Goal: Task Accomplishment & Management: Manage account settings

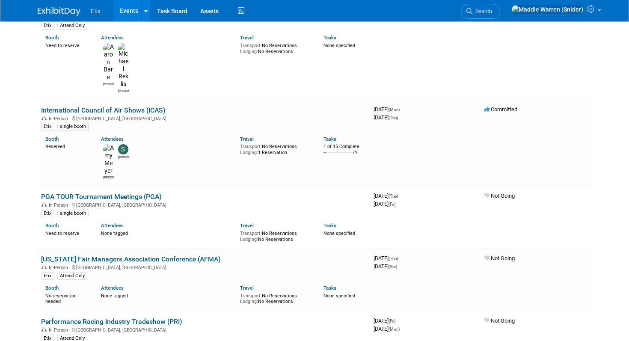
scroll to position [1796, 0]
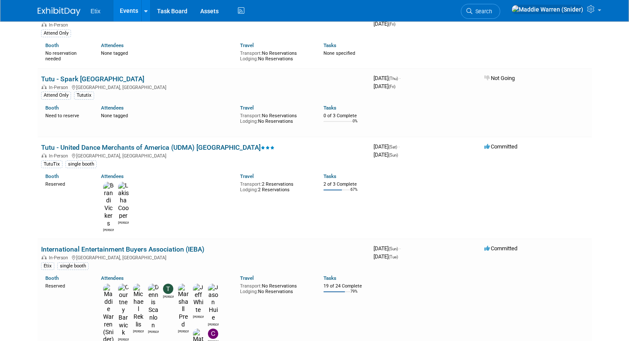
scroll to position [0, 0]
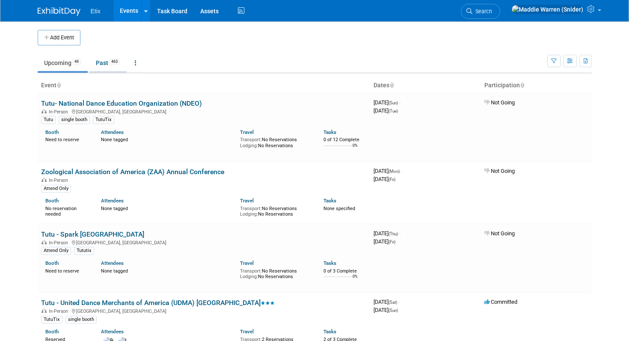
click at [113, 63] on span "463" at bounding box center [115, 62] width 12 height 6
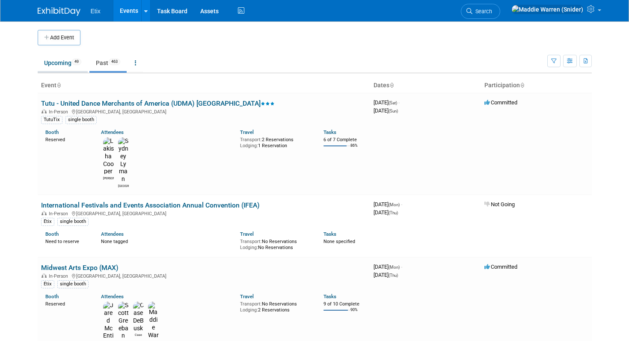
click at [68, 67] on link "Upcoming 49" at bounding box center [63, 63] width 50 height 16
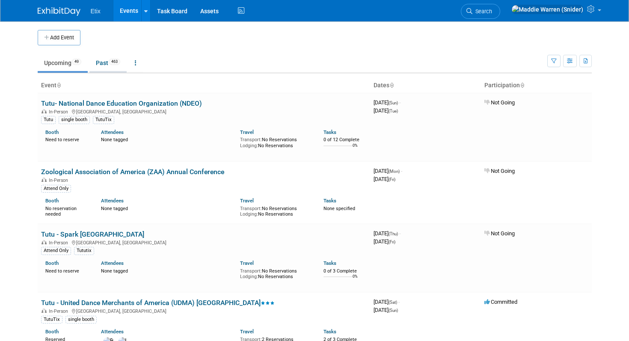
click at [100, 65] on link "Past 463" at bounding box center [107, 63] width 37 height 16
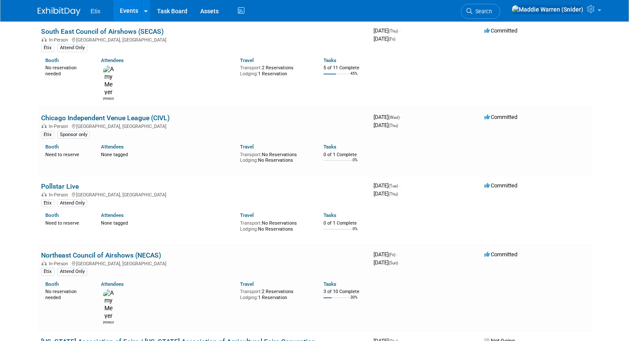
scroll to position [4960, 0]
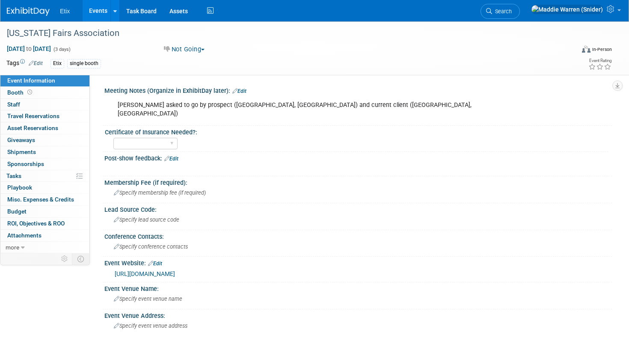
click at [40, 254] on td at bounding box center [28, 258] width 57 height 11
click at [40, 249] on link "more" at bounding box center [44, 248] width 89 height 12
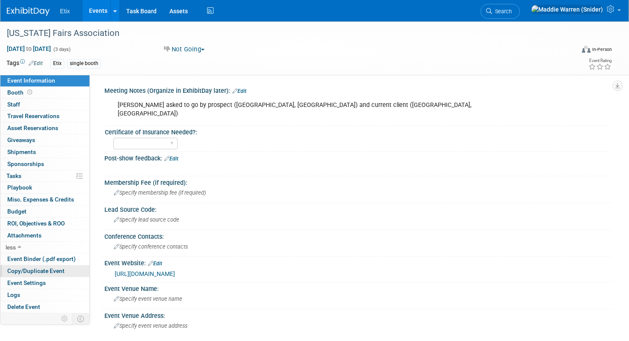
click at [39, 270] on span "Copy/Duplicate Event" at bounding box center [35, 270] width 57 height 7
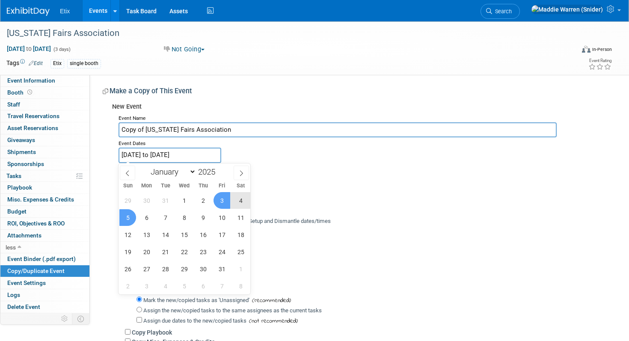
click at [183, 156] on input "Jan 3, 2025 to Jan 5, 2025" at bounding box center [169, 155] width 103 height 15
click at [220, 169] on span at bounding box center [219, 169] width 6 height 5
type input "2026"
click at [240, 204] on span "3" at bounding box center [240, 200] width 17 height 17
click at [153, 220] on span "5" at bounding box center [146, 217] width 17 height 17
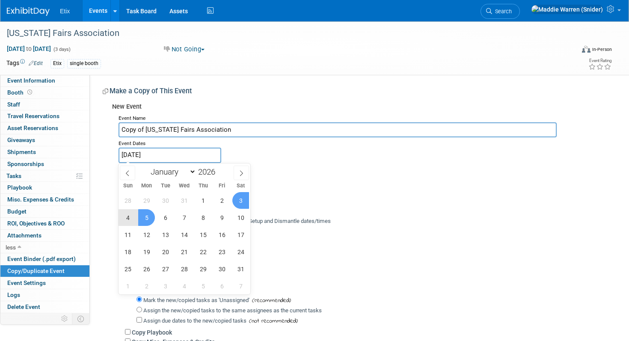
type input "Jan 3, 2026 to Jan 5, 2026"
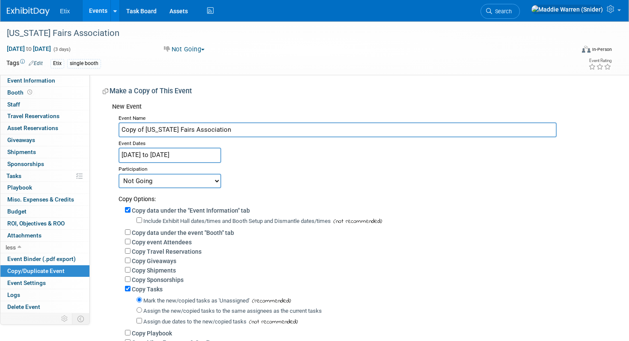
scroll to position [142, 0]
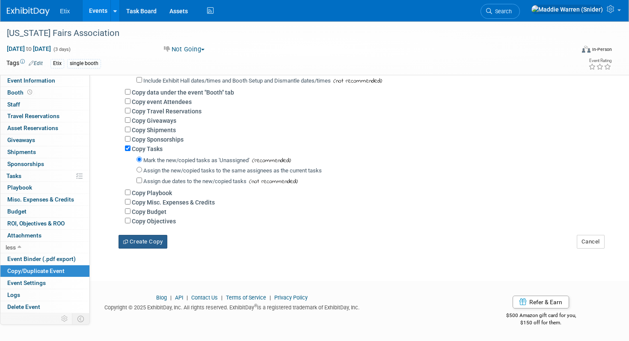
click at [127, 241] on icon "button" at bounding box center [126, 241] width 6 height 4
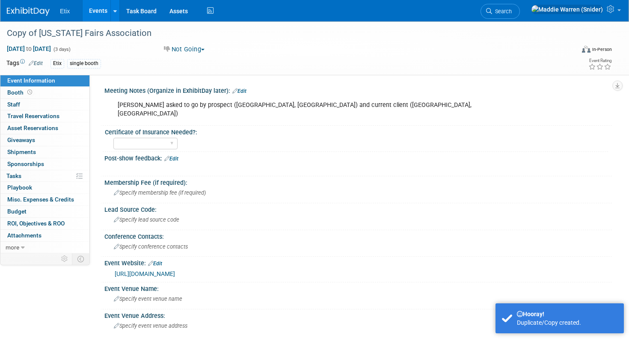
click at [28, 13] on img at bounding box center [28, 11] width 43 height 9
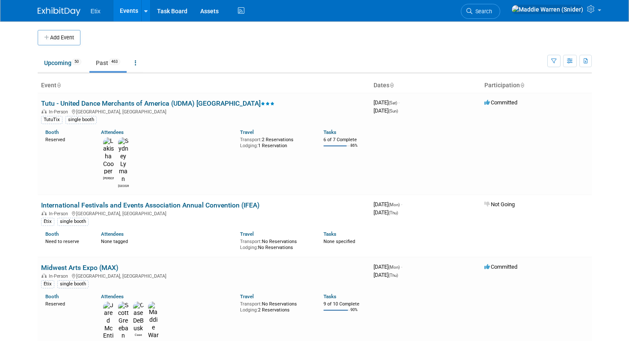
click at [55, 73] on ul "Upcoming 50 Past 463 All Events 513 Past and Upcoming Grouped Annually Events g…" at bounding box center [292, 63] width 509 height 19
click at [55, 65] on link "Upcoming 50" at bounding box center [63, 63] width 50 height 16
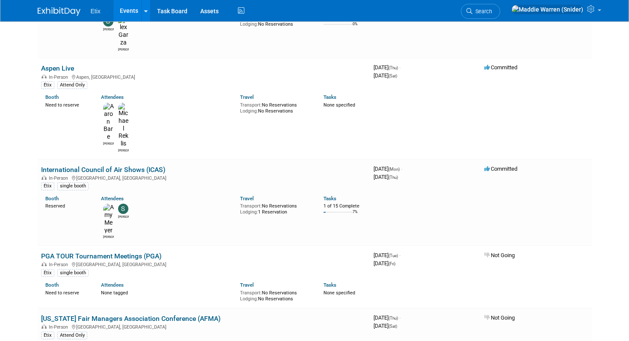
scroll to position [1737, 0]
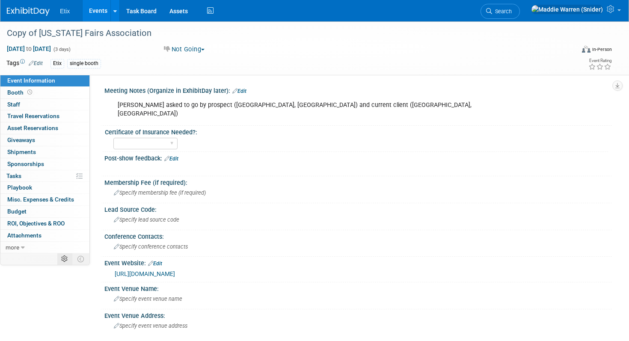
click at [65, 258] on icon at bounding box center [64, 259] width 6 height 6
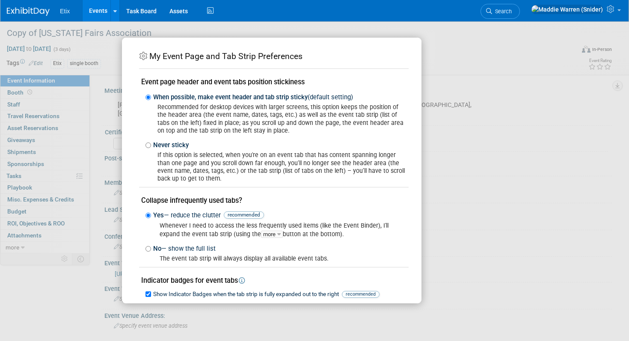
click at [443, 26] on div "My Event Page and Tab Strip Preferences Event page header and event tabs positi…" at bounding box center [314, 170] width 629 height 341
click at [466, 70] on div "My Event Page and Tab Strip Preferences Event page header and event tabs positi…" at bounding box center [314, 171] width 385 height 266
click at [99, 284] on div "My Event Page and Tab Strip Preferences Event page header and event tabs positi…" at bounding box center [314, 170] width 629 height 341
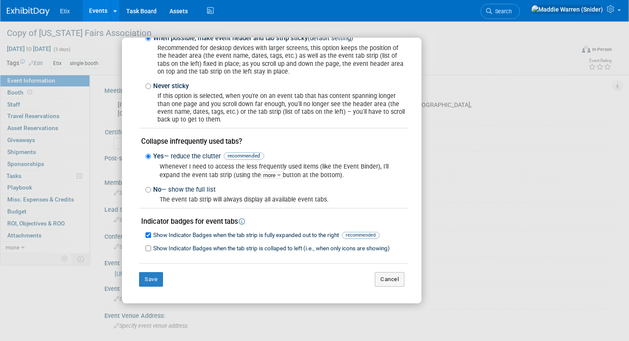
click at [404, 275] on td "Cancel" at bounding box center [385, 279] width 47 height 15
click at [390, 276] on button "Cancel" at bounding box center [390, 279] width 30 height 15
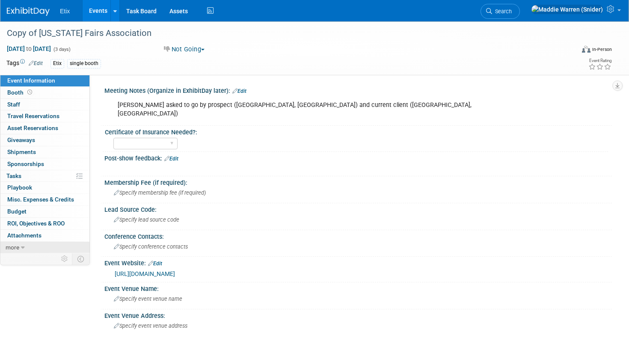
click at [29, 251] on link "more" at bounding box center [44, 248] width 89 height 12
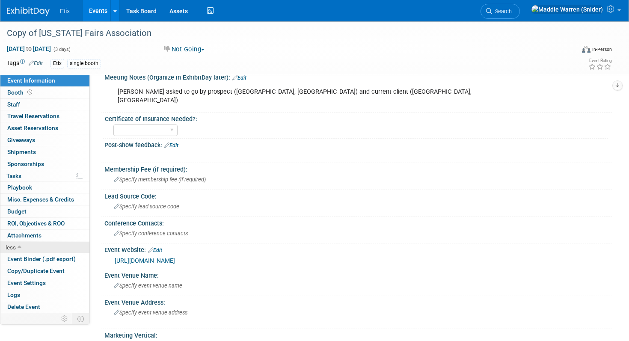
scroll to position [14, 0]
click at [25, 307] on span "Delete Event" at bounding box center [23, 306] width 33 height 7
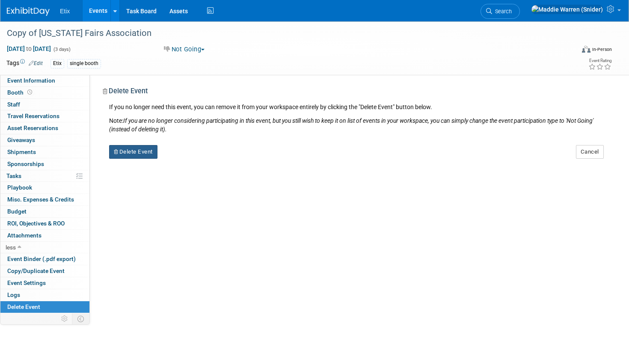
click at [133, 152] on button "Delete Event" at bounding box center [133, 152] width 48 height 14
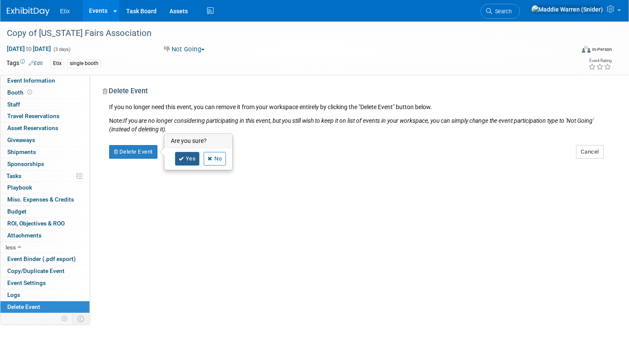
click at [182, 160] on icon at bounding box center [181, 159] width 5 height 5
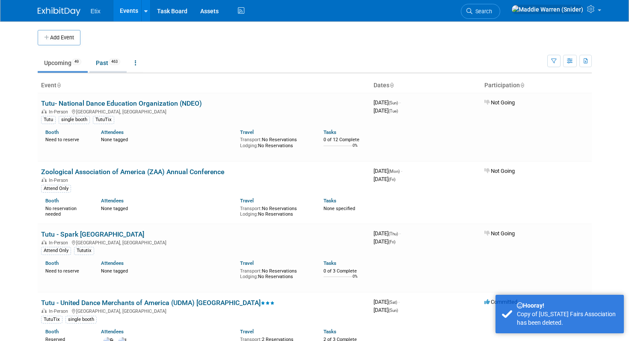
click at [112, 69] on link "Past 463" at bounding box center [107, 63] width 37 height 16
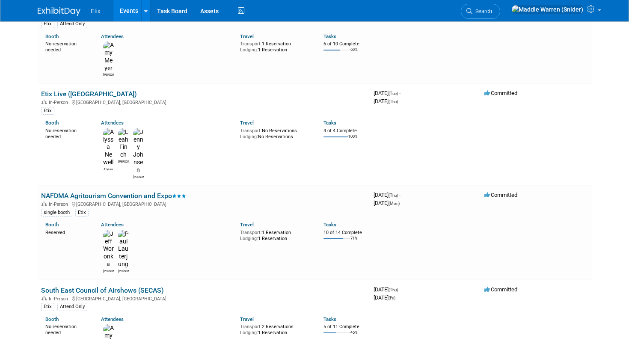
scroll to position [4699, 0]
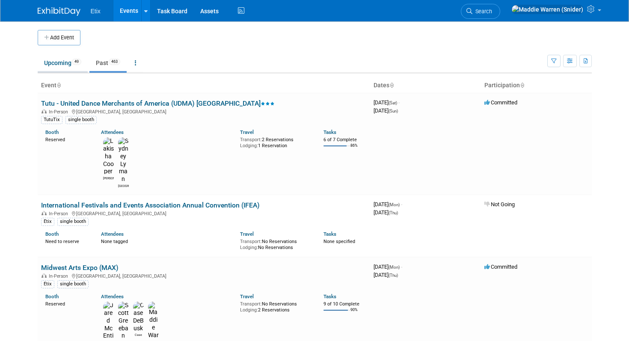
click at [66, 64] on link "Upcoming 49" at bounding box center [63, 63] width 50 height 16
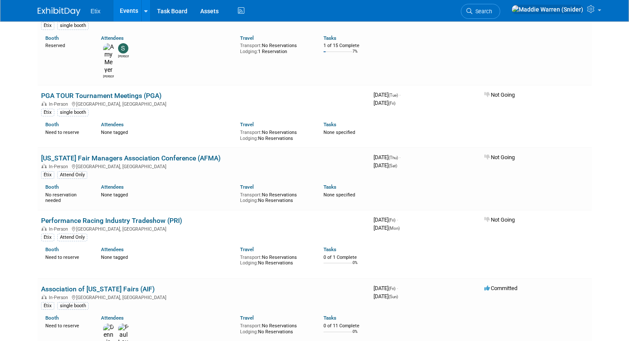
scroll to position [1867, 0]
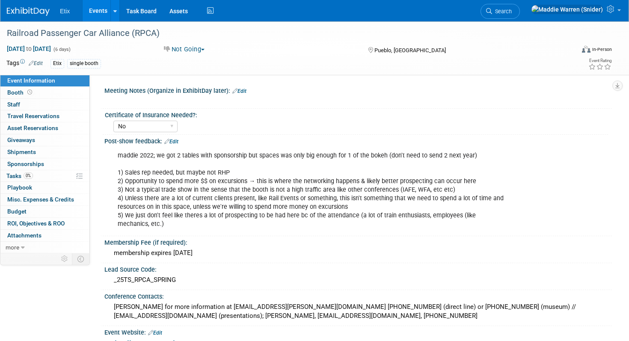
select select "No"
click at [27, 245] on link "more" at bounding box center [44, 248] width 89 height 12
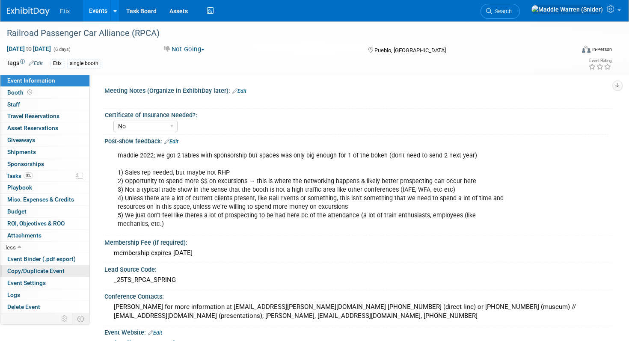
click at [29, 274] on span "Copy/Duplicate Event" at bounding box center [35, 270] width 57 height 7
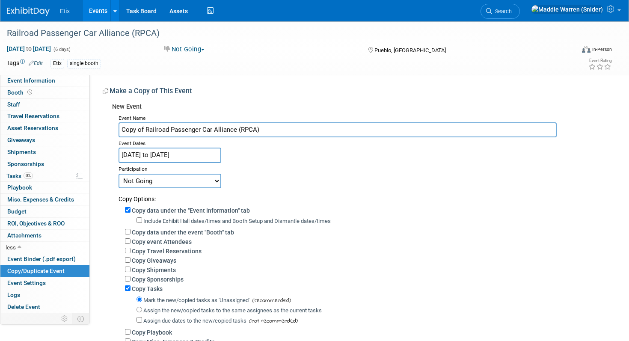
click at [170, 155] on input "[DATE] to [DATE]" at bounding box center [169, 155] width 103 height 15
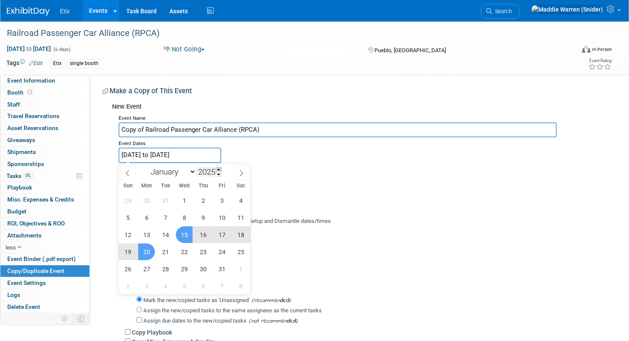
click at [219, 170] on span at bounding box center [219, 169] width 6 height 5
type input "2026"
click at [199, 234] on span "15" at bounding box center [203, 234] width 17 height 17
click at [124, 255] on span "18" at bounding box center [127, 251] width 17 height 17
type input "[DATE] to [DATE]"
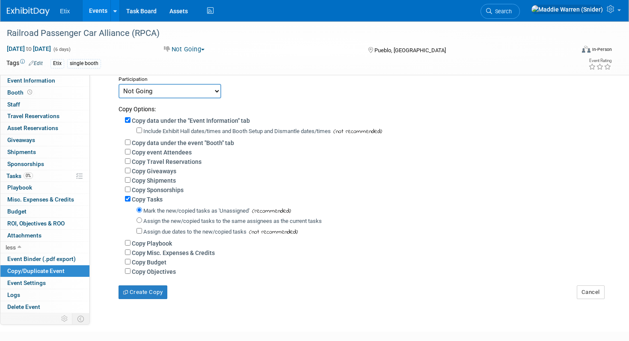
scroll to position [142, 0]
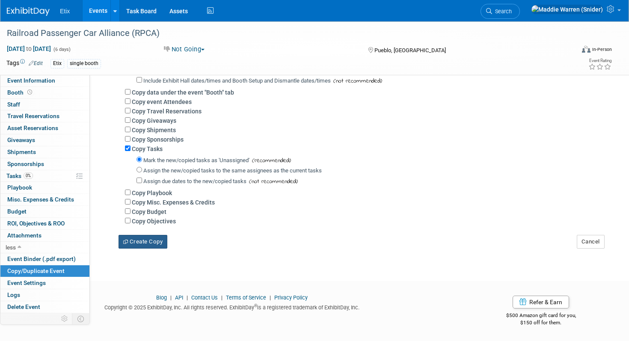
click at [153, 241] on button "Create Copy" at bounding box center [142, 242] width 49 height 14
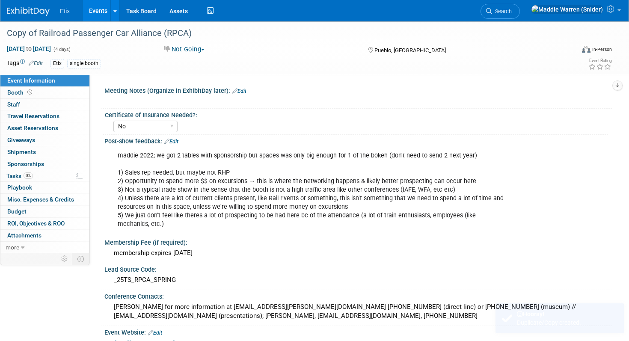
select select "No"
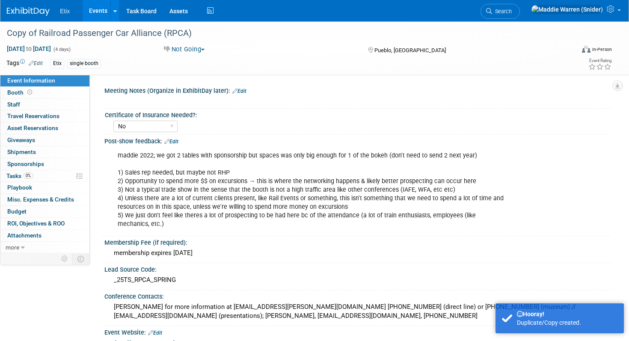
click at [35, 12] on img at bounding box center [28, 11] width 43 height 9
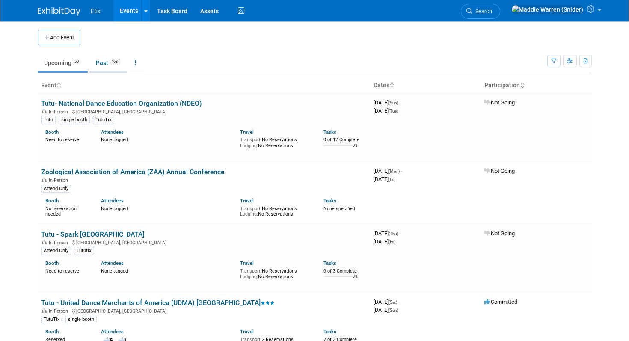
click at [105, 64] on link "Past 463" at bounding box center [107, 63] width 37 height 16
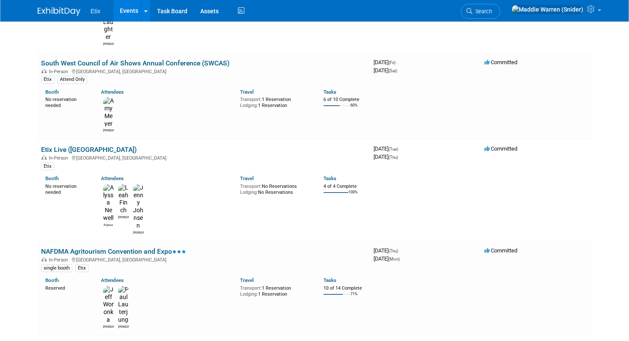
scroll to position [4642, 0]
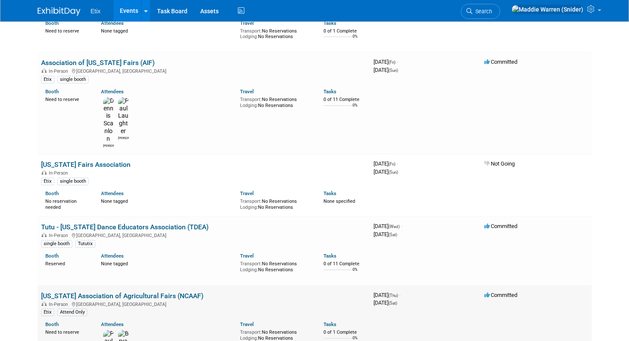
scroll to position [2138, 0]
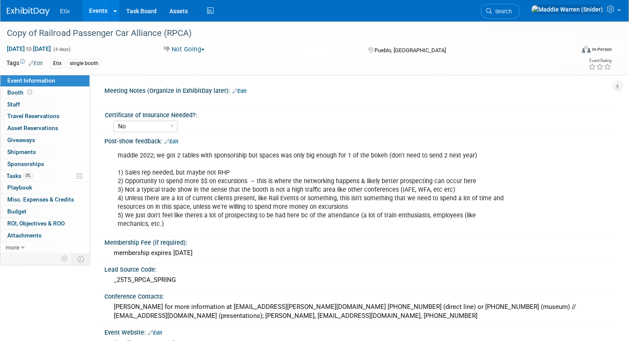
select select "No"
click at [51, 45] on span "[DATE] to [DATE]" at bounding box center [28, 49] width 45 height 8
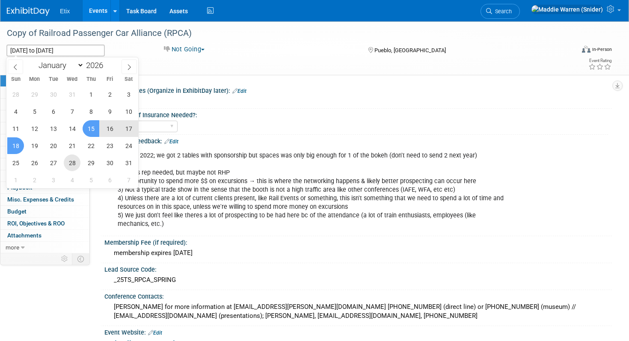
click at [75, 162] on span "28" at bounding box center [72, 162] width 17 height 17
type input "[DATE]"
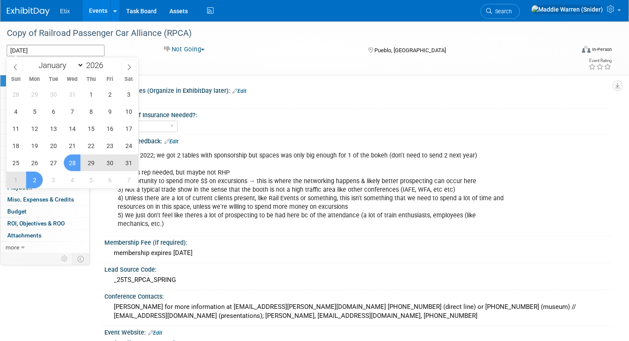
click at [33, 179] on span "2" at bounding box center [34, 179] width 17 height 17
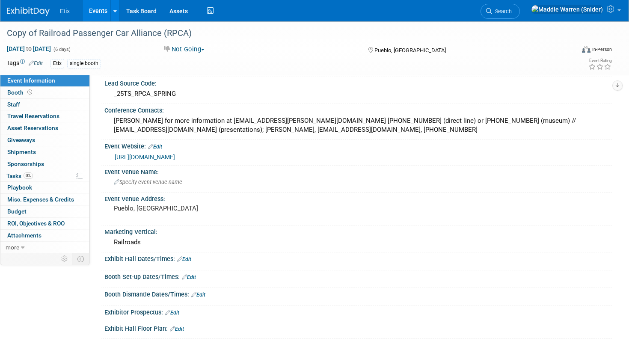
scroll to position [192, 0]
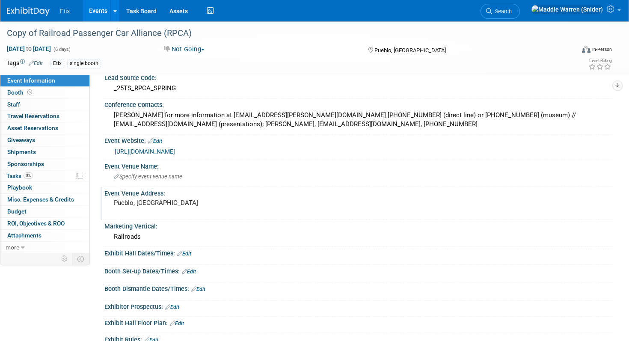
click at [156, 201] on pre "Pueblo, [GEOGRAPHIC_DATA]" at bounding box center [210, 203] width 192 height 8
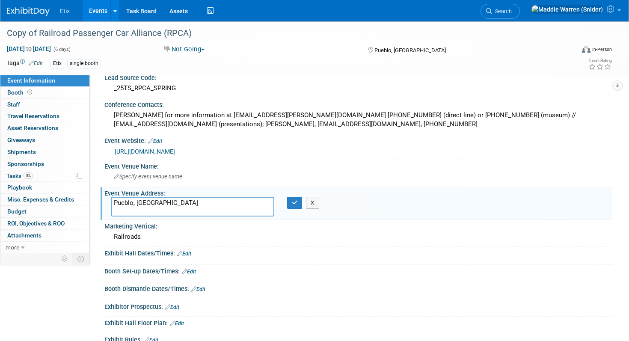
click at [195, 204] on textarea "Pueblo, [GEOGRAPHIC_DATA]" at bounding box center [192, 207] width 163 height 20
paste textarea "[GEOGRAPHIC_DATA], [GEOGRAPHIC_DATA]"
type textarea "[GEOGRAPHIC_DATA], [GEOGRAPHIC_DATA]"
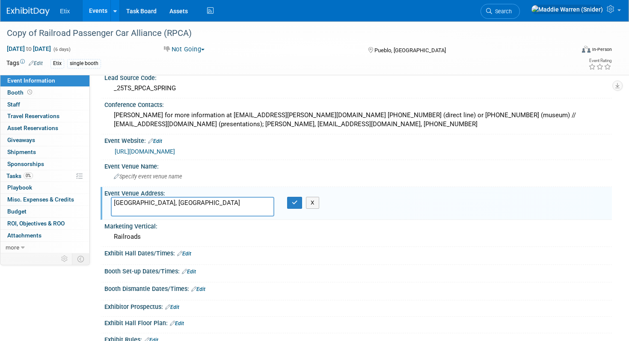
click at [316, 64] on div "Etix single booth" at bounding box center [279, 63] width 458 height 9
click at [291, 206] on button "button" at bounding box center [294, 203] width 15 height 12
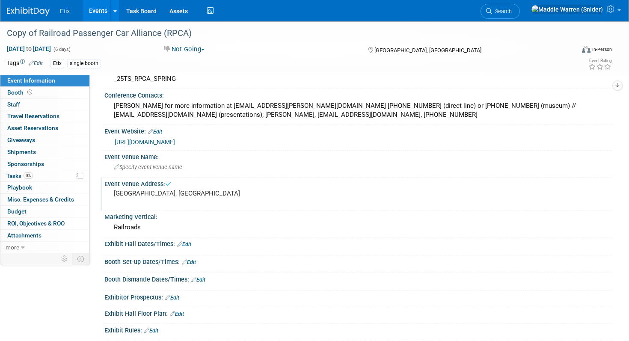
scroll to position [86, 0]
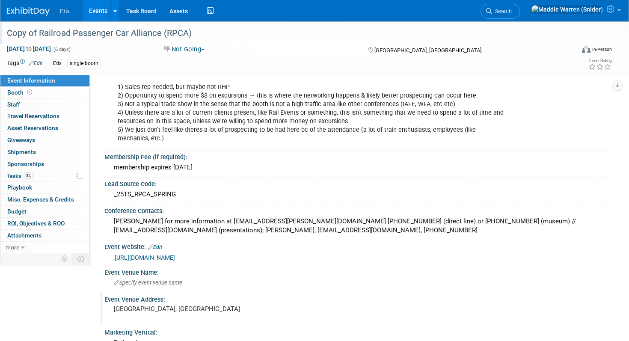
click at [131, 36] on div "Copy of Railroad Passenger Car Alliance (RPCA)" at bounding box center [282, 33] width 556 height 15
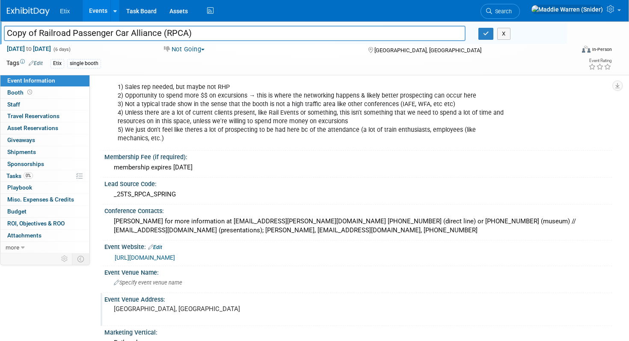
drag, startPoint x: 39, startPoint y: 35, endPoint x: 7, endPoint y: 35, distance: 31.6
click at [7, 35] on input "Copy of Railroad Passenger Car Alliance (RPCA)" at bounding box center [234, 33] width 461 height 15
type input "Railroad Passenger Car Alliance (RPCA)"
click at [485, 33] on icon "button" at bounding box center [486, 34] width 6 height 6
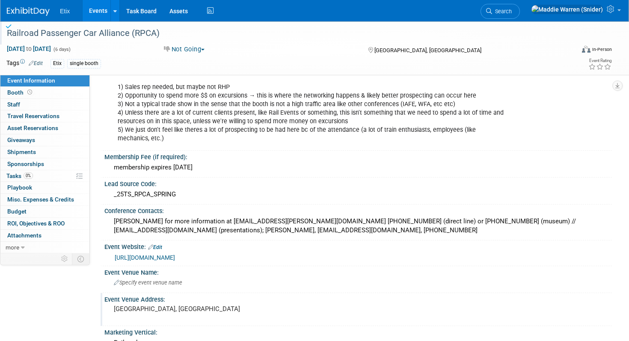
click at [30, 10] on img at bounding box center [28, 11] width 43 height 9
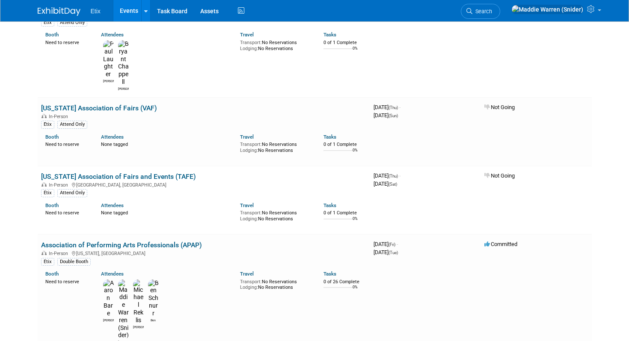
scroll to position [2412, 0]
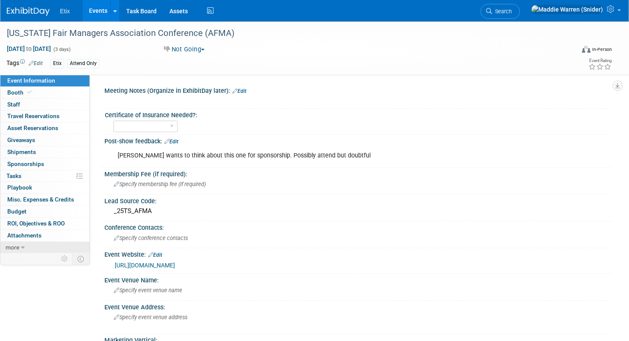
click at [18, 248] on span "more" at bounding box center [13, 247] width 14 height 7
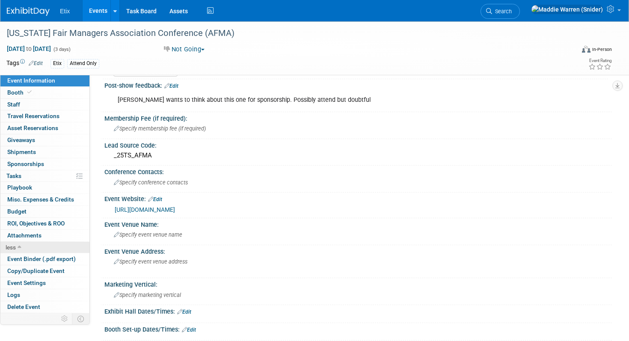
scroll to position [62, 0]
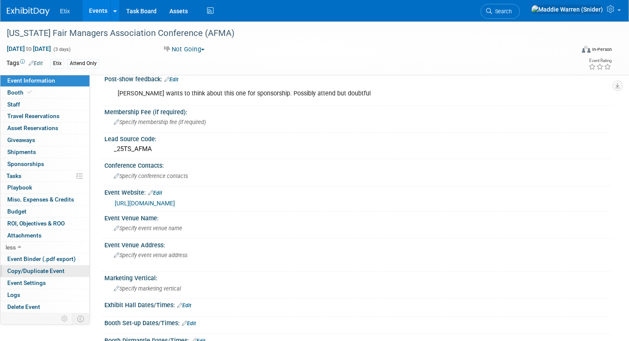
click at [27, 274] on span "Copy/Duplicate Event" at bounding box center [35, 270] width 57 height 7
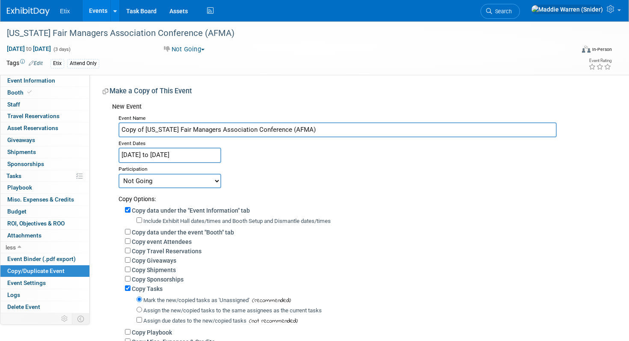
drag, startPoint x: 335, startPoint y: 131, endPoint x: 146, endPoint y: 129, distance: 189.4
click at [146, 129] on input "Copy of [US_STATE] Fair Managers Association Conference (AFMA)" at bounding box center [337, 129] width 438 height 15
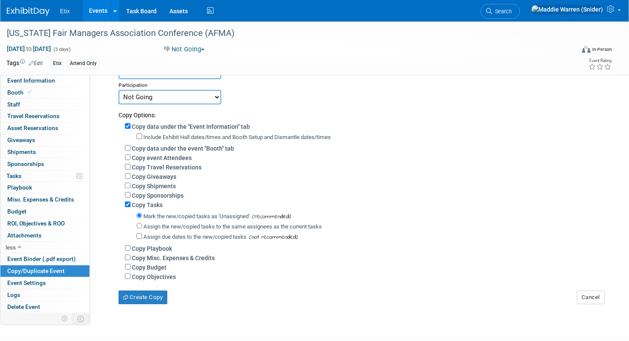
scroll to position [142, 0]
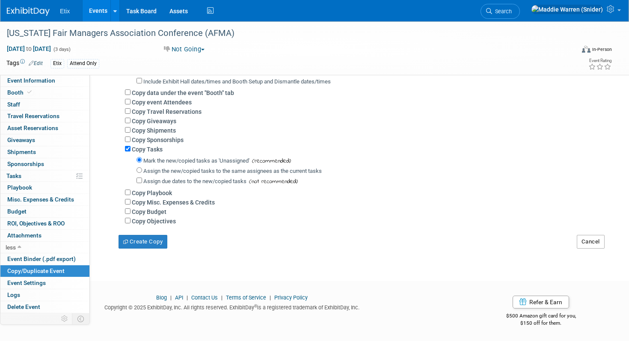
click at [585, 242] on button "Cancel" at bounding box center [590, 242] width 28 height 14
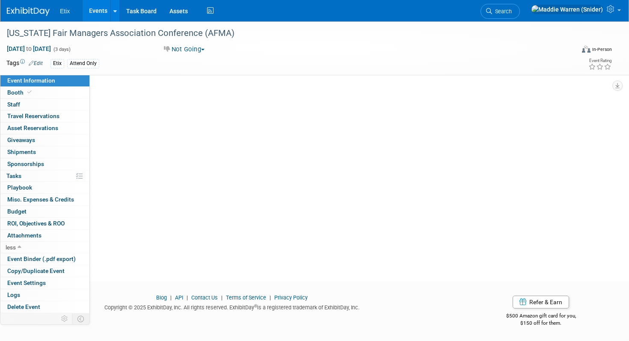
scroll to position [0, 0]
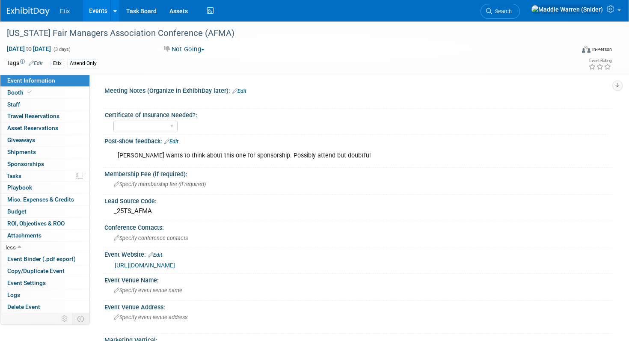
click at [39, 15] on img at bounding box center [28, 11] width 43 height 9
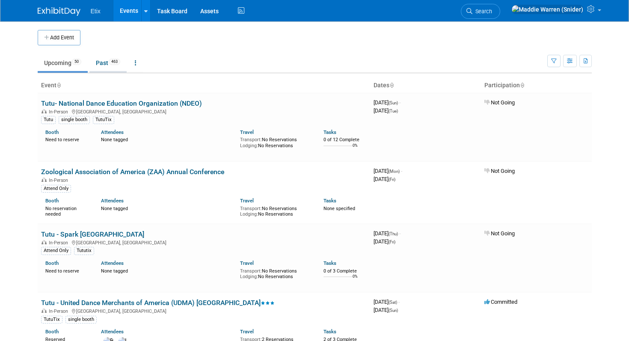
click at [109, 70] on link "Past 463" at bounding box center [107, 63] width 37 height 16
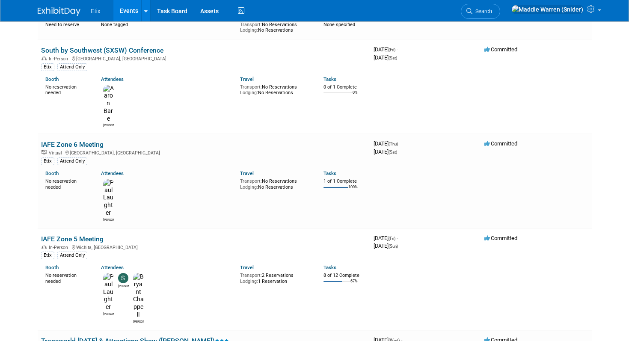
scroll to position [4168, 0]
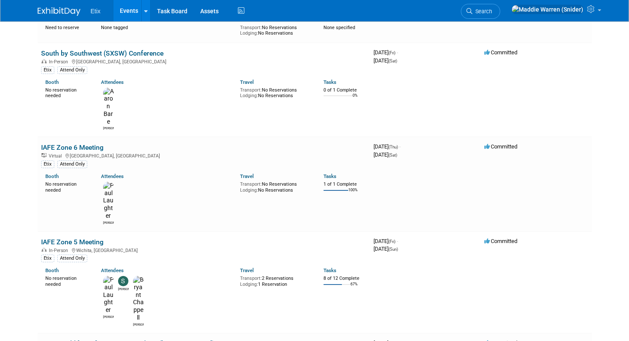
drag, startPoint x: 202, startPoint y: 134, endPoint x: 39, endPoint y: 130, distance: 163.0
copy link "[US_STATE] Association of Fair Managers (NAFM)"
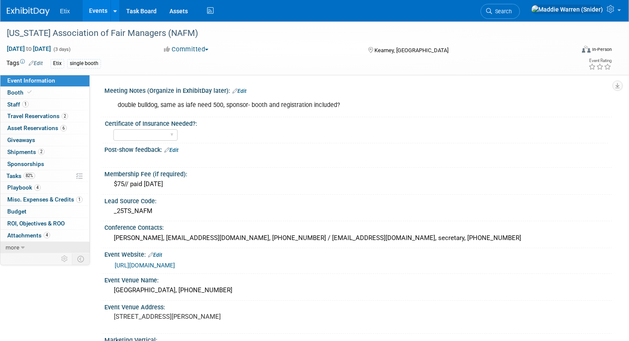
click at [32, 249] on link "more" at bounding box center [44, 248] width 89 height 12
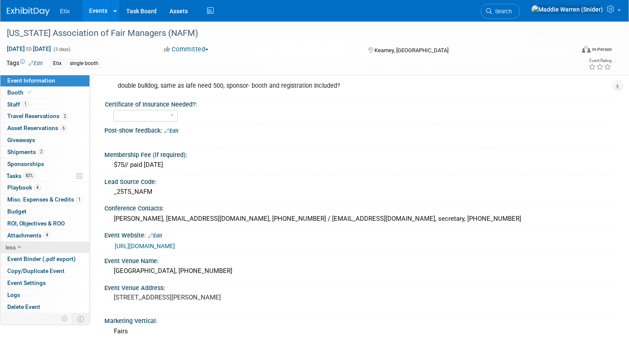
scroll to position [21, 0]
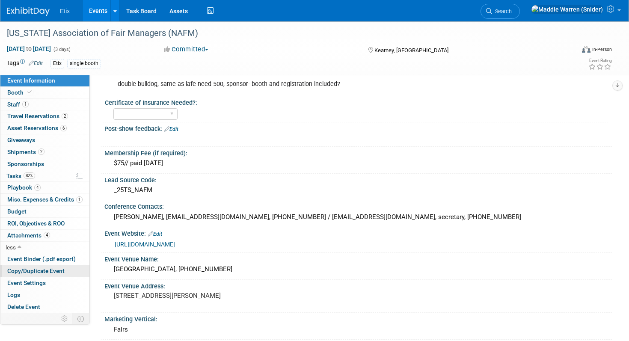
click at [33, 271] on span "Copy/Duplicate Event" at bounding box center [35, 270] width 57 height 7
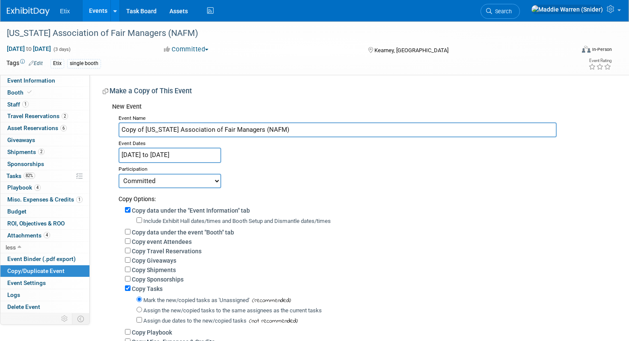
click at [195, 156] on input "[DATE] to [DATE]" at bounding box center [169, 155] width 103 height 15
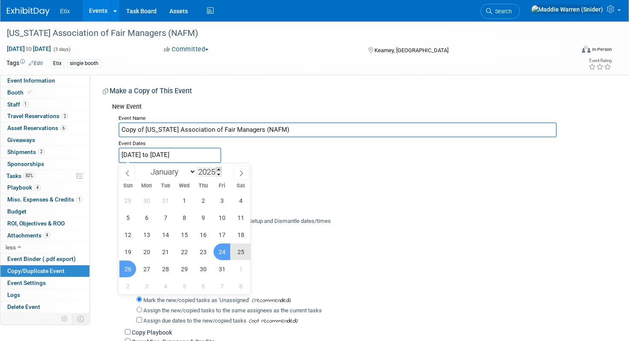
click at [220, 169] on span at bounding box center [219, 169] width 6 height 5
type input "2026"
click at [222, 254] on span "23" at bounding box center [221, 251] width 17 height 17
click at [127, 272] on span "25" at bounding box center [127, 268] width 17 height 17
type input "[DATE] to [DATE]"
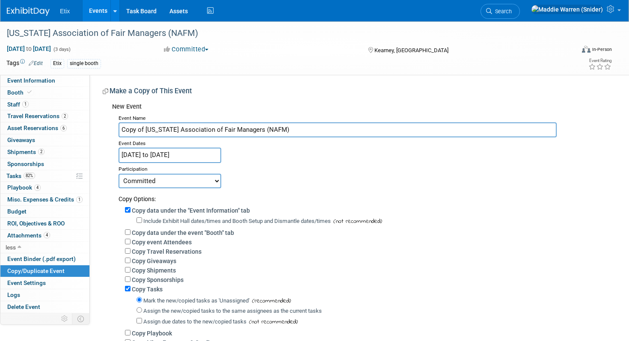
scroll to position [142, 0]
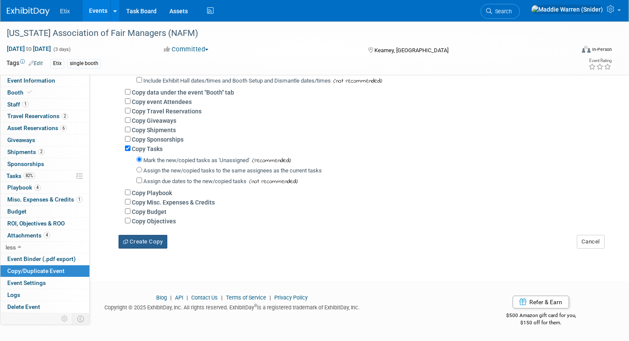
click at [147, 239] on button "Create Copy" at bounding box center [142, 242] width 49 height 14
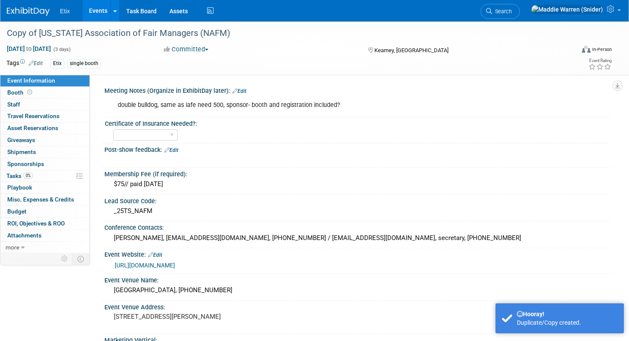
click at [34, 6] on link at bounding box center [33, 7] width 53 height 7
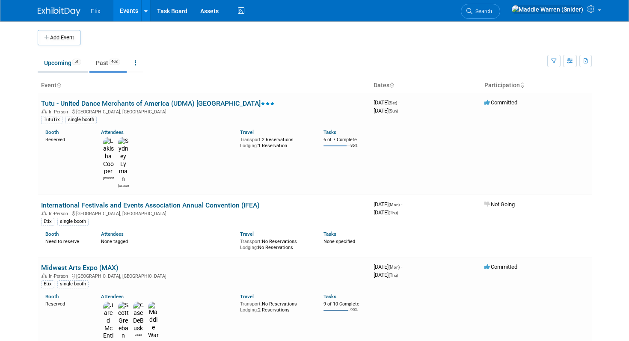
click at [57, 71] on link "Upcoming 51" at bounding box center [63, 63] width 50 height 16
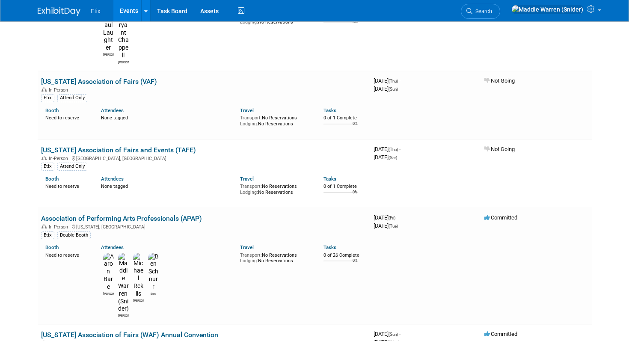
scroll to position [2440, 0]
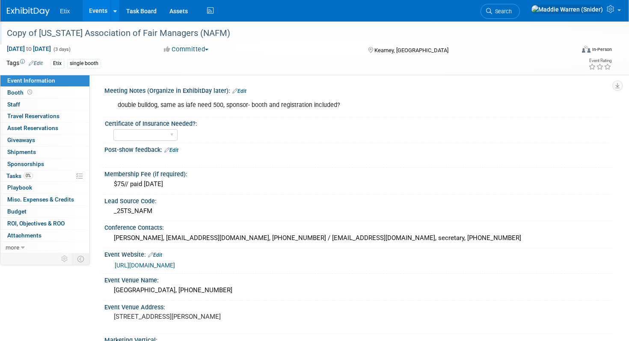
click at [117, 36] on div "Copy of Nebraska Association of Fair Managers (NAFM)" at bounding box center [282, 33] width 556 height 15
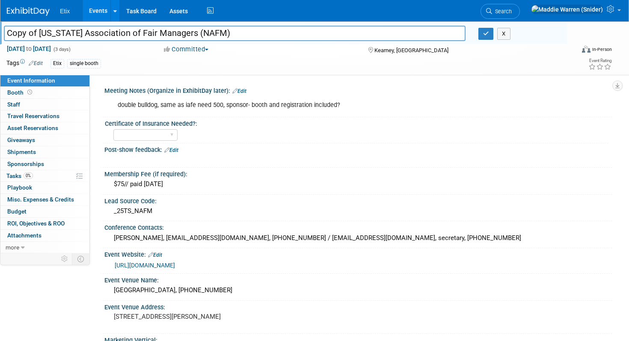
drag, startPoint x: 38, startPoint y: 33, endPoint x: 0, endPoint y: 35, distance: 38.1
click at [0, 35] on div "Copy of Nebraska Association of Fair Managers (NAFM)" at bounding box center [234, 34] width 474 height 13
type input "[US_STATE] Association of Fair Managers (NAFM)"
click at [51, 47] on span "Jan 23, 2026 to Jan 25, 2026" at bounding box center [28, 49] width 45 height 8
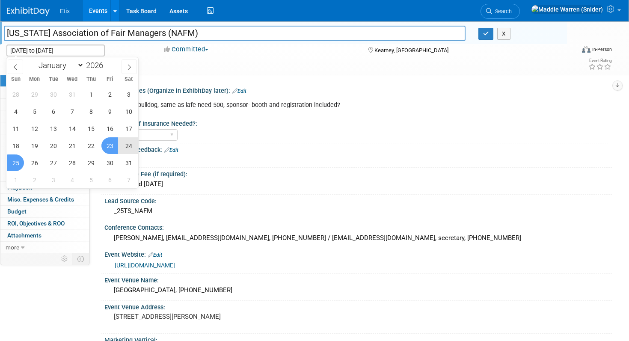
click at [150, 56] on div "Jan 23, 2026 to Jan 25, 2026 (3 days) Jan 23, 2026 to Jan 25, 2026 Committed Co…" at bounding box center [309, 50] width 618 height 13
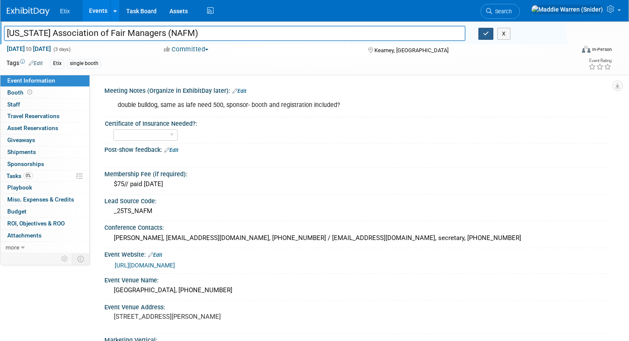
click at [485, 36] on icon "button" at bounding box center [486, 34] width 6 height 6
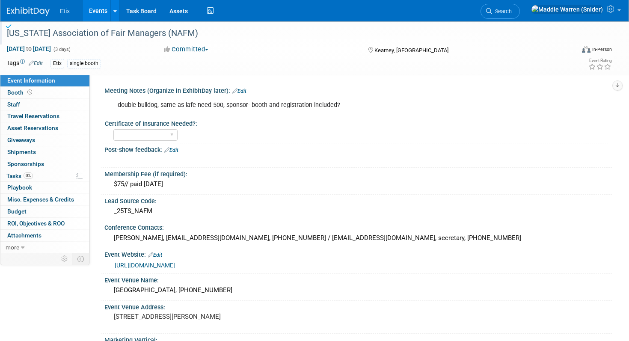
click at [38, 10] on img at bounding box center [28, 11] width 43 height 9
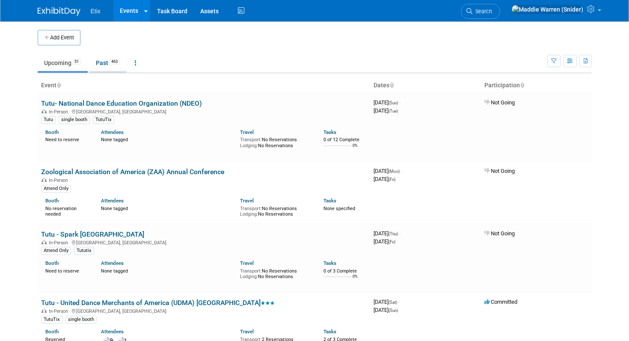
click at [111, 62] on span "463" at bounding box center [115, 62] width 12 height 6
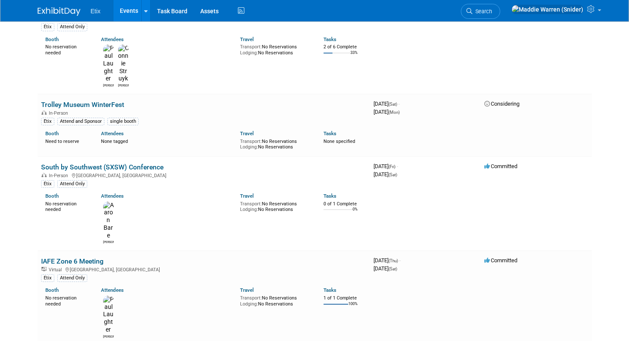
scroll to position [4049, 0]
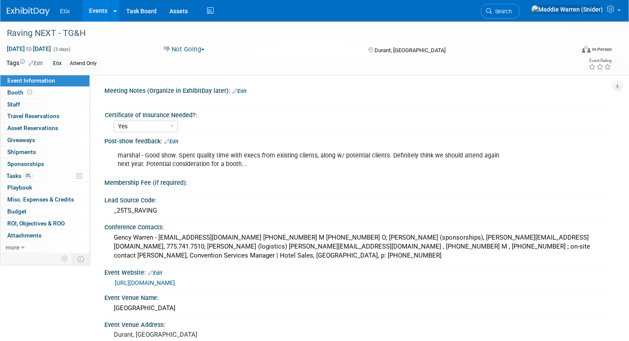
select select "Yes"
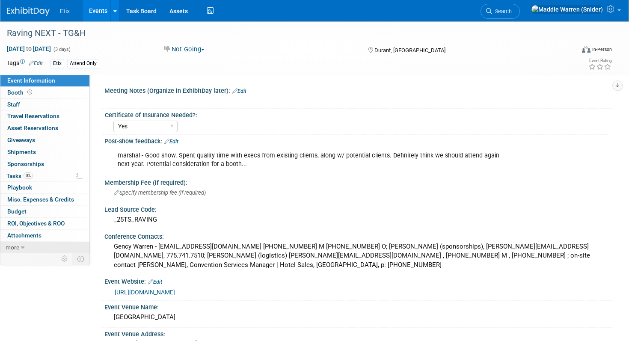
click at [32, 245] on link "more" at bounding box center [44, 248] width 89 height 12
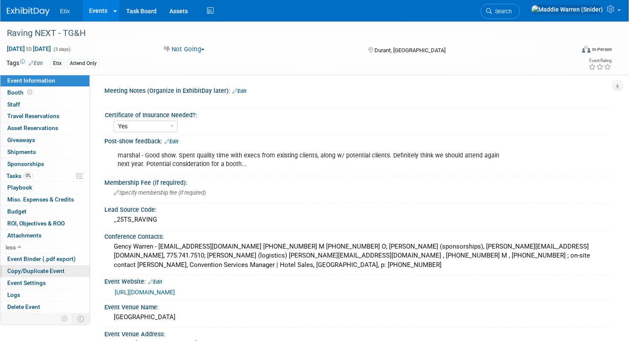
click at [35, 272] on span "Copy/Duplicate Event" at bounding box center [35, 270] width 57 height 7
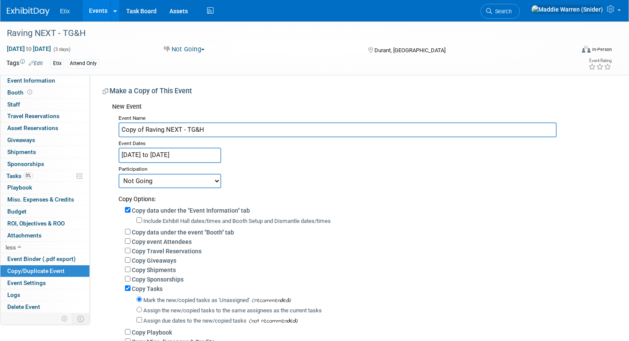
drag, startPoint x: 146, startPoint y: 129, endPoint x: 122, endPoint y: 128, distance: 24.0
click at [122, 128] on input "Copy of Raving NEXT - TG&H" at bounding box center [337, 129] width 438 height 15
type input "Raving NEXT - TG&H"
click at [184, 157] on input "Jan 27, 2025 to Jan 29, 2025" at bounding box center [169, 155] width 103 height 15
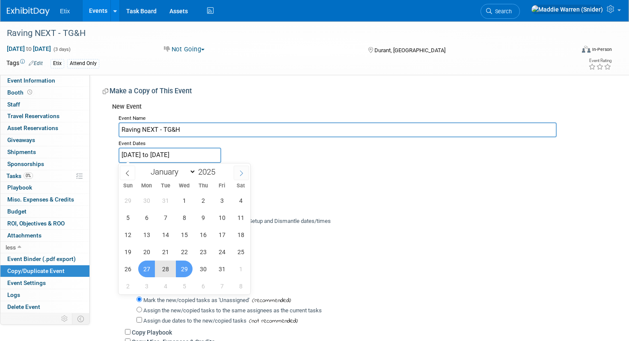
click at [242, 175] on icon at bounding box center [241, 173] width 6 height 6
select select "1"
click at [149, 219] on span "3" at bounding box center [146, 217] width 17 height 17
click at [191, 216] on span "5" at bounding box center [184, 217] width 17 height 17
type input "Feb 3, 2025 to Feb 5, 2025"
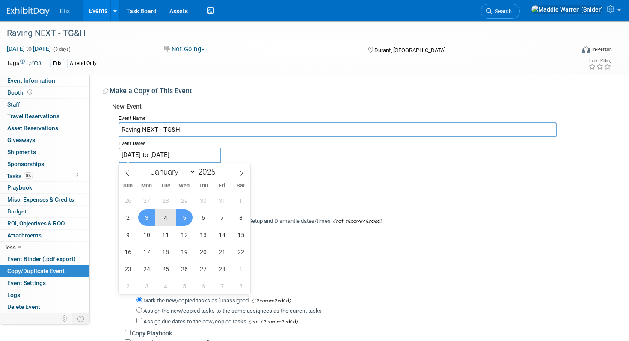
click at [313, 177] on div "Committed Considering Not Going Postponed Canceled" at bounding box center [361, 180] width 487 height 15
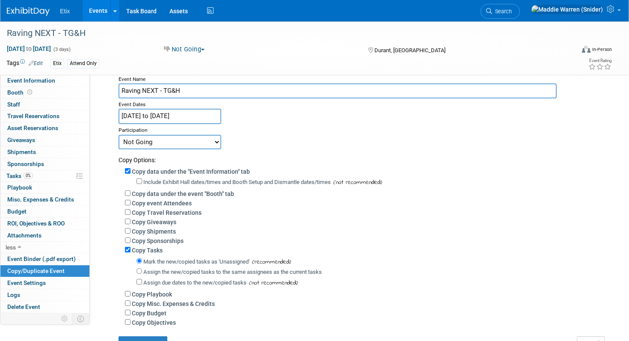
scroll to position [22, 0]
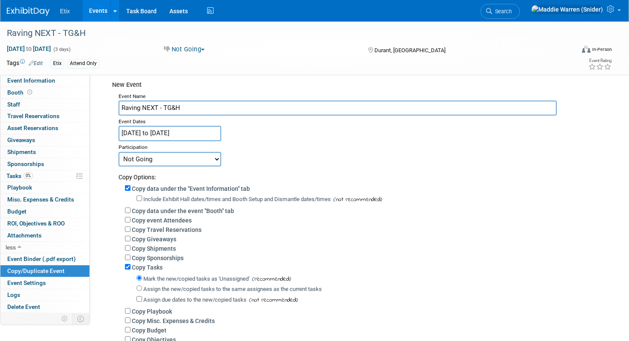
click at [202, 138] on body "Etix Events Add Event Bulk Upload Events Shareable Event Boards Recently Viewed…" at bounding box center [314, 148] width 629 height 341
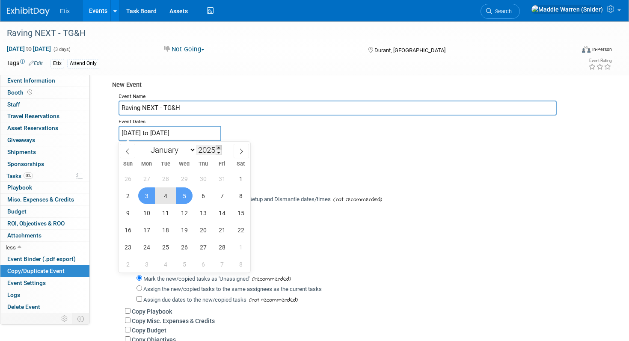
click at [220, 149] on span at bounding box center [219, 147] width 6 height 5
type input "2026"
click at [169, 175] on span "3" at bounding box center [165, 178] width 17 height 17
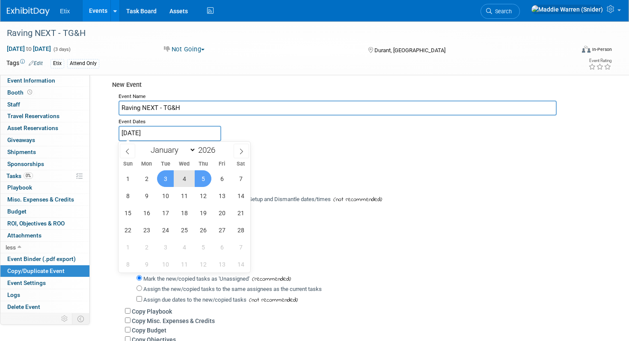
click at [199, 180] on span "5" at bounding box center [203, 178] width 17 height 17
type input "[DATE] to [DATE]"
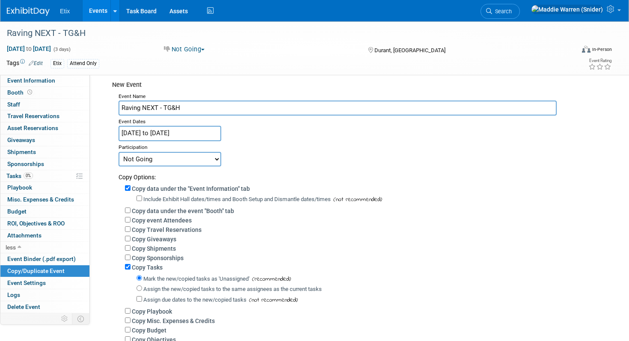
click at [302, 142] on div "Participation" at bounding box center [361, 146] width 487 height 10
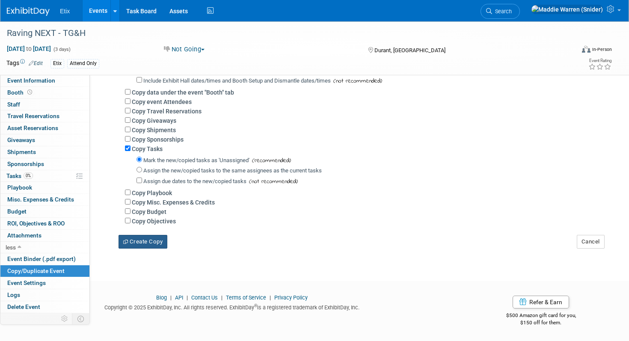
click at [145, 243] on button "Create Copy" at bounding box center [142, 242] width 49 height 14
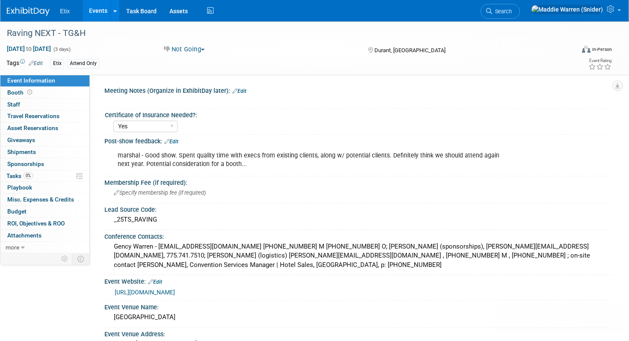
select select "Yes"
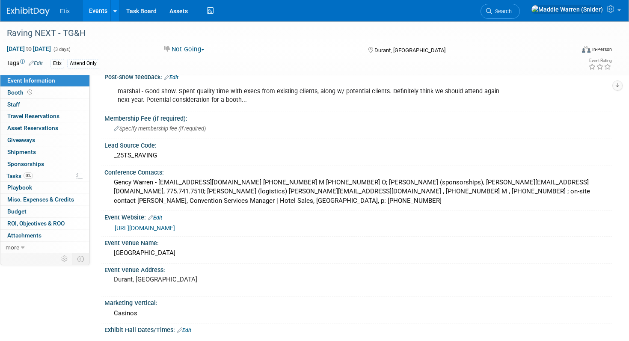
scroll to position [68, 0]
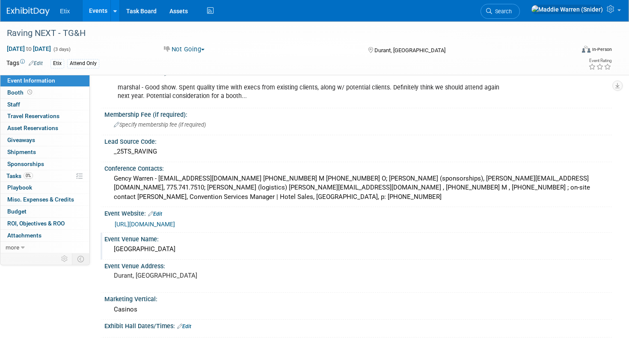
click at [178, 242] on div "[GEOGRAPHIC_DATA]" at bounding box center [358, 248] width 494 height 13
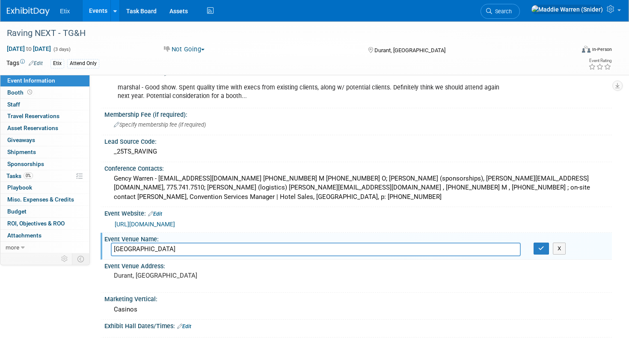
click at [207, 246] on input "[GEOGRAPHIC_DATA]" at bounding box center [316, 248] width 410 height 13
paste input "[GEOGRAPHIC_DATA]"
type input "[GEOGRAPHIC_DATA]"
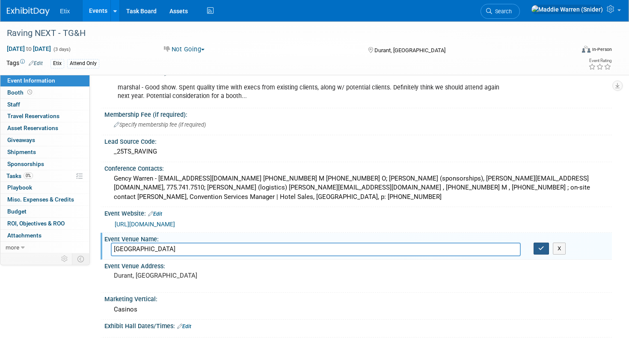
click at [537, 249] on button "button" at bounding box center [540, 248] width 15 height 12
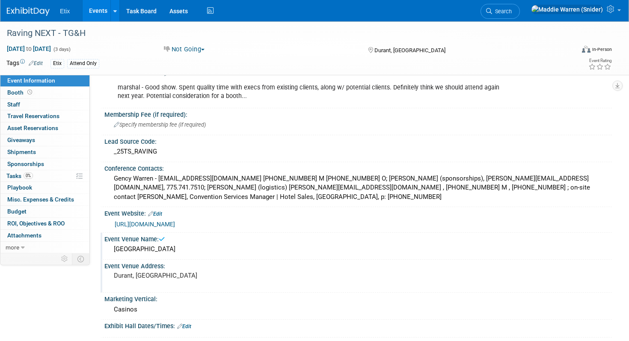
click at [145, 271] on div "Durant, [GEOGRAPHIC_DATA]" at bounding box center [210, 279] width 198 height 20
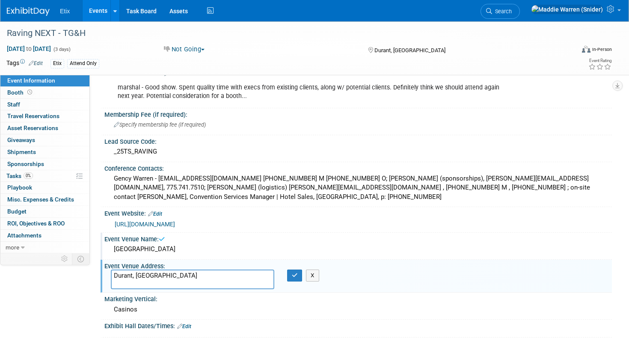
drag, startPoint x: 146, startPoint y: 274, endPoint x: 106, endPoint y: 274, distance: 40.2
click at [106, 274] on div "Durant, [GEOGRAPHIC_DATA]" at bounding box center [192, 279] width 176 height 20
type textarea "Temecula, [GEOGRAPHIC_DATA]"
click at [294, 275] on icon "button" at bounding box center [295, 275] width 6 height 6
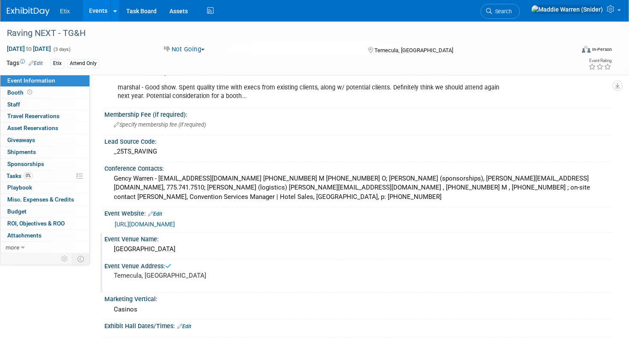
click at [27, 12] on img at bounding box center [28, 11] width 43 height 9
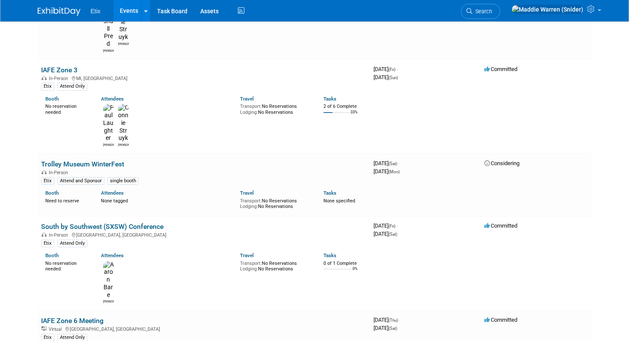
scroll to position [3986, 0]
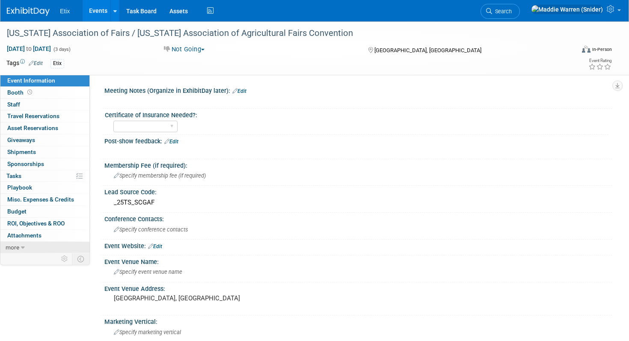
click at [37, 244] on link "more" at bounding box center [44, 248] width 89 height 12
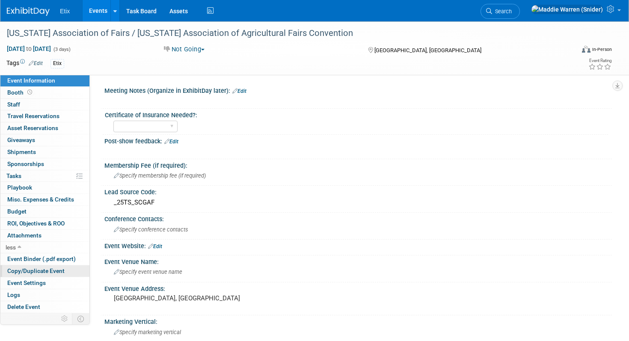
click at [38, 272] on span "Copy/Duplicate Event" at bounding box center [35, 270] width 57 height 7
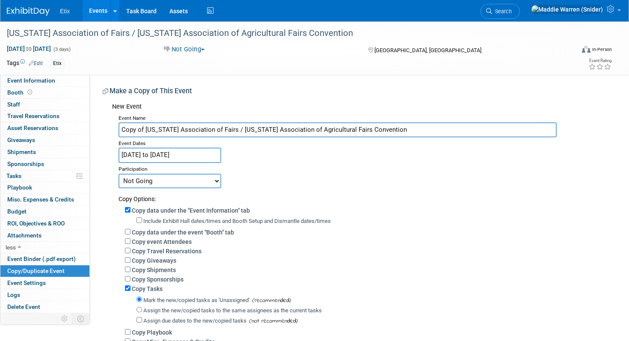
drag, startPoint x: 405, startPoint y: 128, endPoint x: 145, endPoint y: 131, distance: 259.6
click at [145, 131] on input "Copy of [US_STATE] Association of Fairs / [US_STATE] Association of Agricultura…" at bounding box center [337, 129] width 438 height 15
click at [230, 131] on input "Copy of [US_STATE] Association of Fairs / [US_STATE] Association of Agricultura…" at bounding box center [337, 129] width 438 height 15
click at [170, 158] on input "Jan 30, 2025 to Feb 1, 2025" at bounding box center [169, 155] width 103 height 15
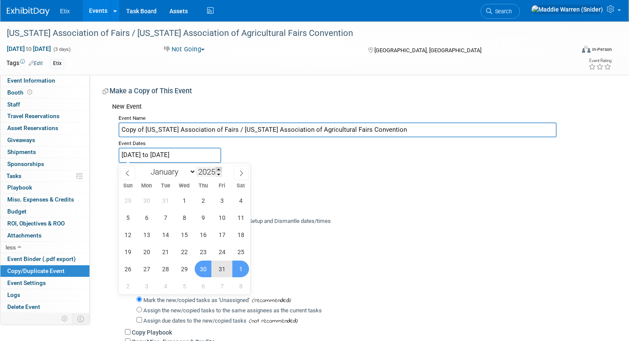
click at [219, 169] on span at bounding box center [219, 169] width 6 height 5
type input "2026"
click at [206, 265] on span "29" at bounding box center [203, 268] width 17 height 17
click at [242, 267] on span "31" at bounding box center [240, 268] width 17 height 17
type input "Jan 29, 2026 to Jan 31, 2026"
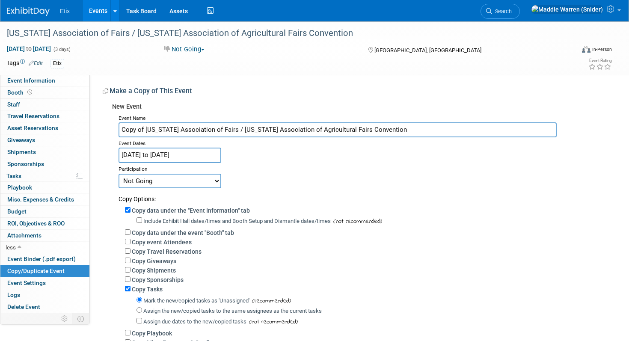
scroll to position [142, 0]
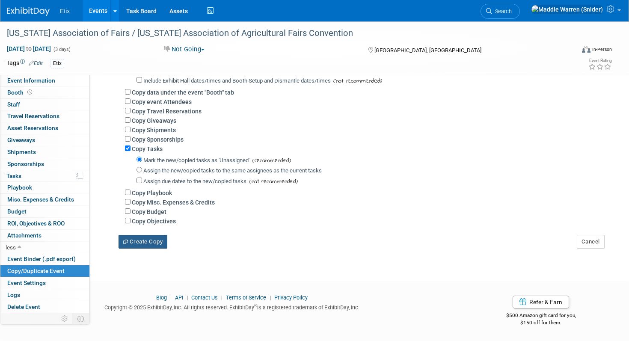
click at [153, 241] on button "Create Copy" at bounding box center [142, 242] width 49 height 14
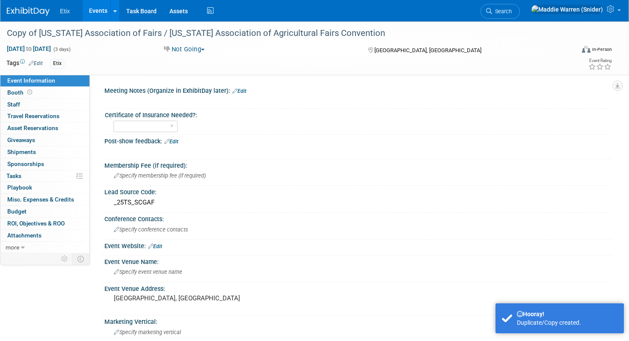
click at [29, 12] on img at bounding box center [28, 11] width 43 height 9
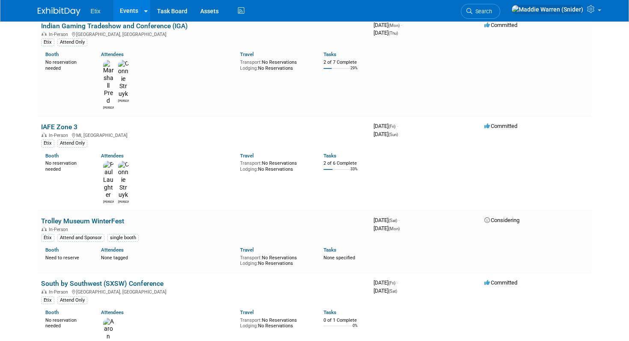
scroll to position [3933, 0]
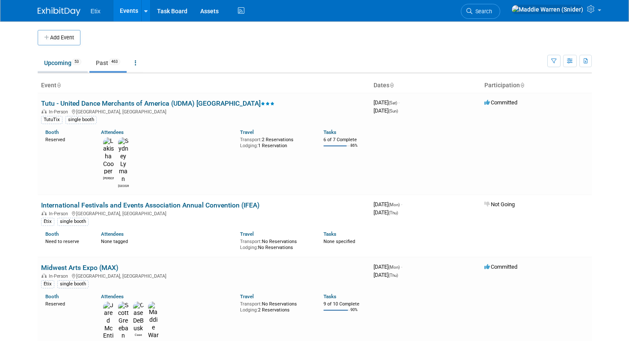
click at [67, 63] on link "Upcoming 53" at bounding box center [63, 63] width 50 height 16
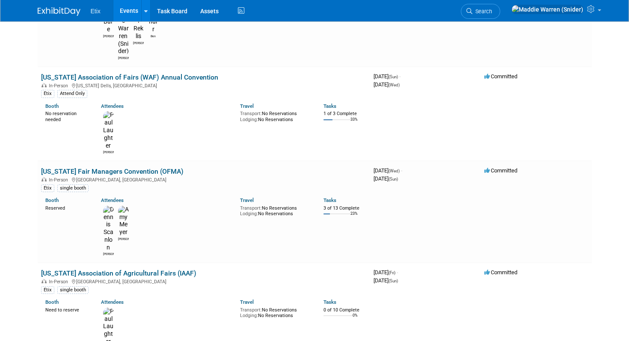
scroll to position [2701, 0]
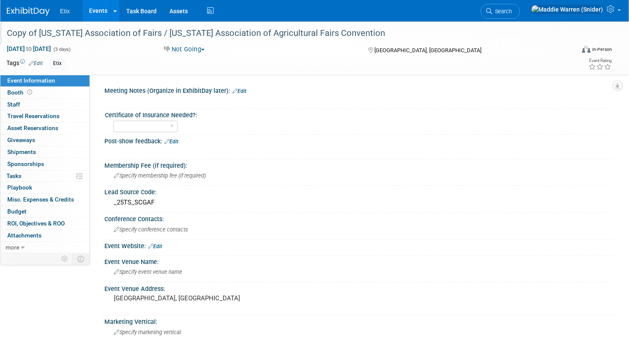
click at [68, 30] on div "Copy of [US_STATE] Association of Fairs / [US_STATE] Association of Agricultura…" at bounding box center [282, 33] width 556 height 15
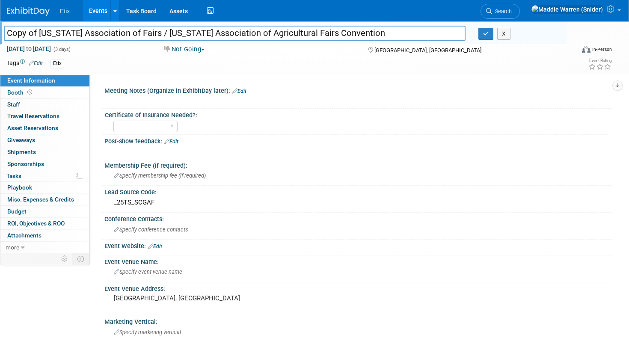
drag, startPoint x: 39, startPoint y: 32, endPoint x: 5, endPoint y: 31, distance: 34.2
click at [5, 31] on input "Copy of [US_STATE] Association of Fairs / [US_STATE] Association of Agricultura…" at bounding box center [234, 33] width 461 height 15
drag, startPoint x: 144, startPoint y: 33, endPoint x: 2, endPoint y: 33, distance: 142.0
click at [2, 33] on div "[US_STATE] Association of Fairs / [US_STATE] Association of Agricultural Fairs …" at bounding box center [234, 34] width 474 height 13
type input "[US_STATE] Association of Fairs / [US_STATE] Association of Agricultural Fairs …"
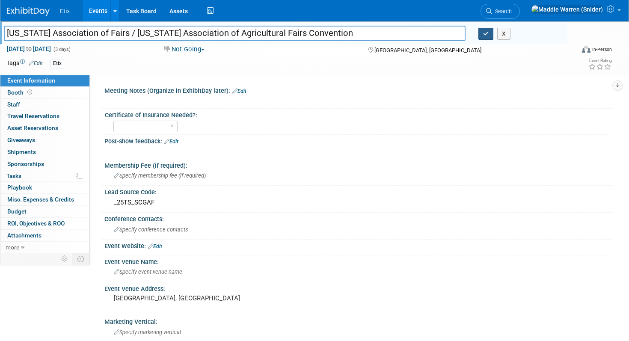
click at [482, 36] on button "button" at bounding box center [485, 34] width 15 height 12
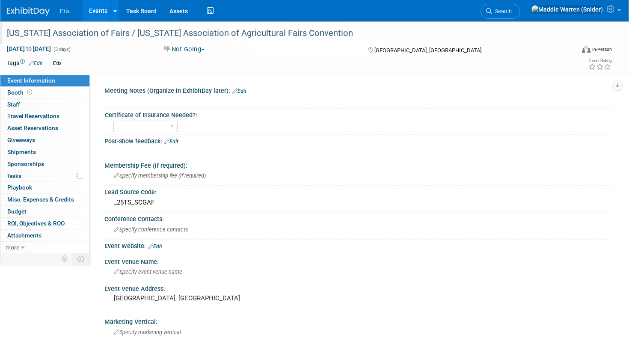
click at [28, 14] on img at bounding box center [28, 11] width 43 height 9
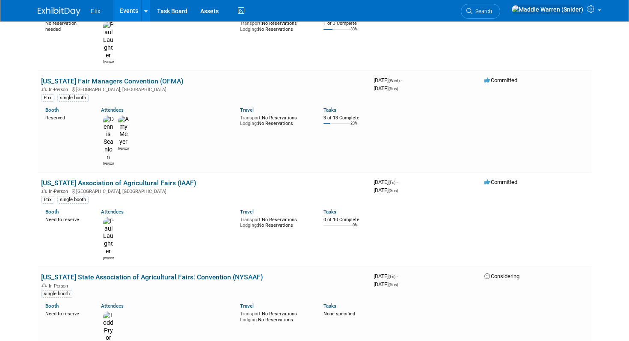
scroll to position [2731, 0]
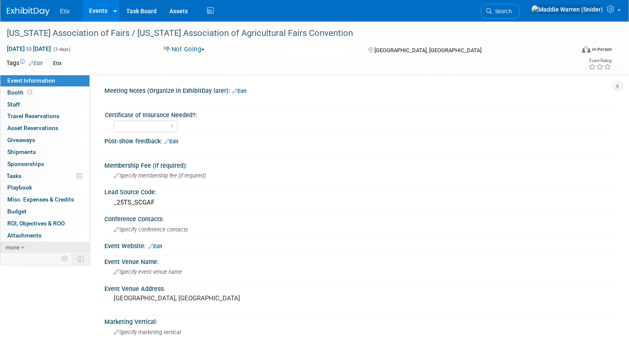
click at [25, 245] on link "more" at bounding box center [44, 248] width 89 height 12
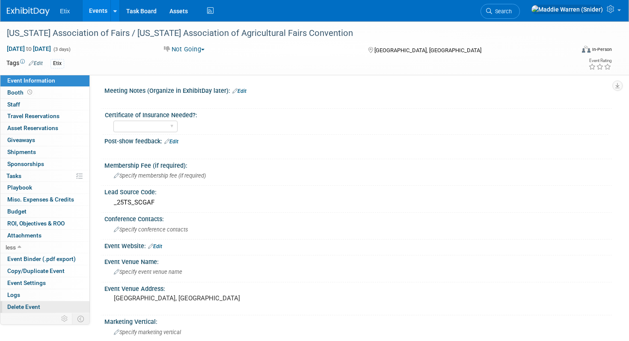
click at [27, 307] on span "Delete Event" at bounding box center [23, 306] width 33 height 7
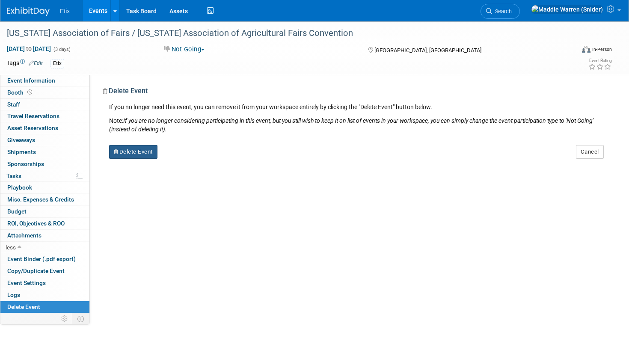
click at [145, 153] on button "Delete Event" at bounding box center [133, 152] width 48 height 14
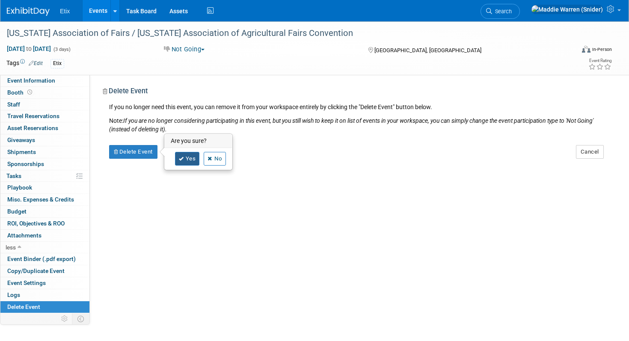
click at [184, 157] on link "Yes" at bounding box center [187, 159] width 25 height 14
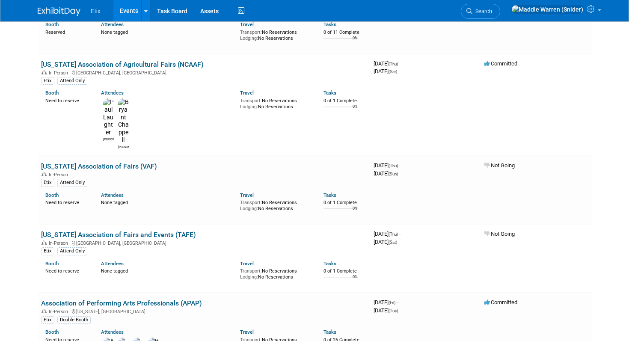
scroll to position [2362, 0]
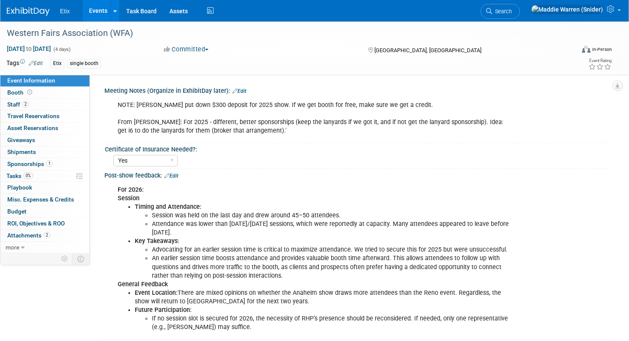
select select "Yes"
click at [232, 91] on icon at bounding box center [234, 91] width 5 height 6
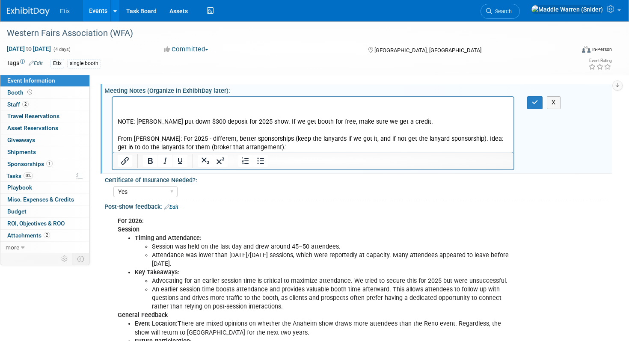
click at [133, 105] on p "Rich Text Area. Press ALT-0 for help." at bounding box center [313, 104] width 391 height 9
click at [534, 101] on icon "button" at bounding box center [535, 102] width 6 height 6
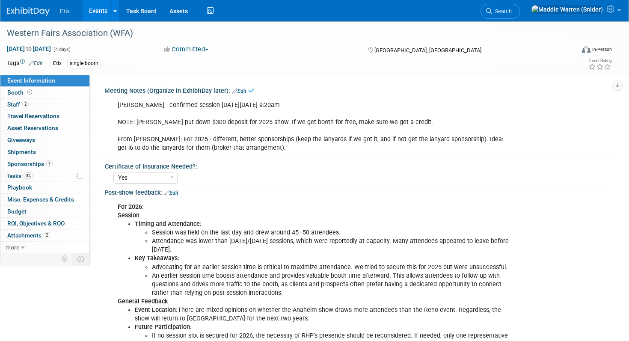
click at [34, 8] on img at bounding box center [28, 11] width 43 height 9
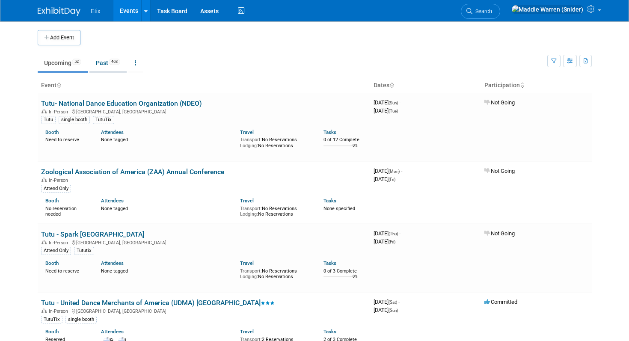
click at [113, 58] on link "Past 463" at bounding box center [107, 63] width 37 height 16
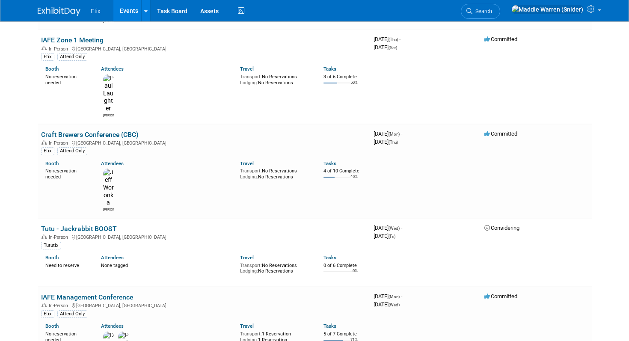
scroll to position [3500, 0]
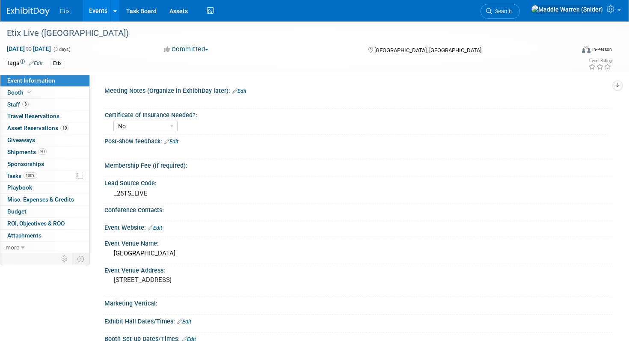
select select "No"
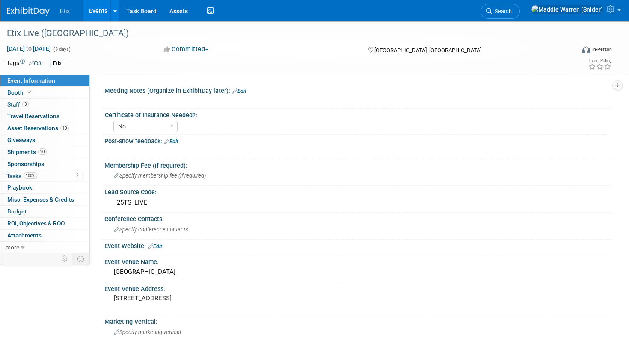
click at [39, 241] on div "0 Attachments 0 Attachments" at bounding box center [44, 236] width 89 height 12
click at [37, 244] on link "more" at bounding box center [44, 248] width 89 height 12
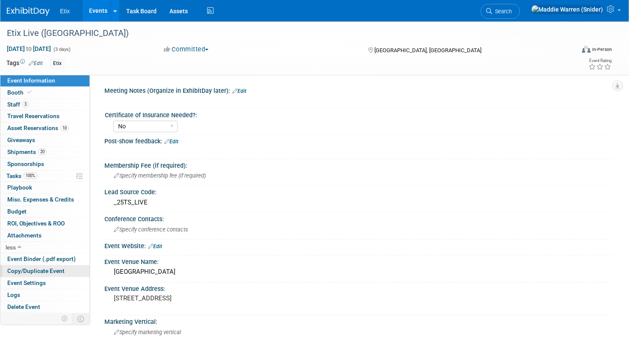
click at [42, 269] on span "Copy/Duplicate Event" at bounding box center [35, 270] width 57 height 7
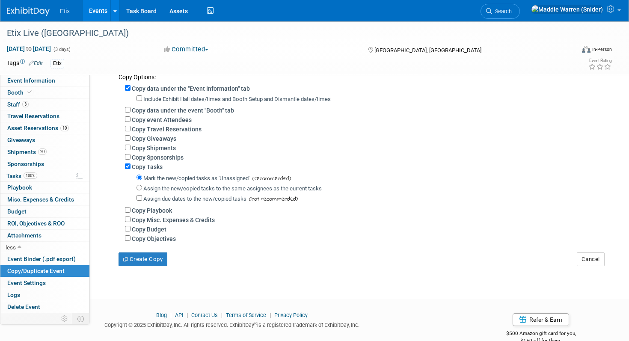
scroll to position [142, 0]
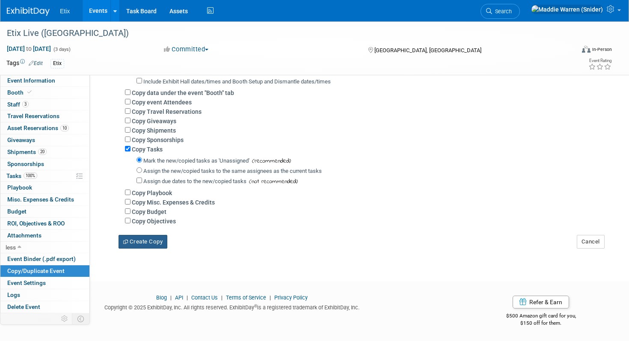
click at [145, 242] on button "Create Copy" at bounding box center [142, 242] width 49 height 14
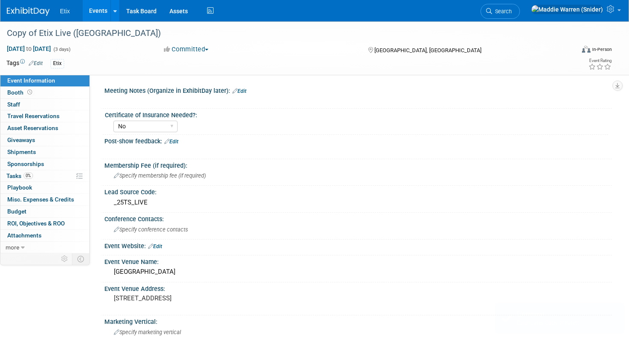
select select "No"
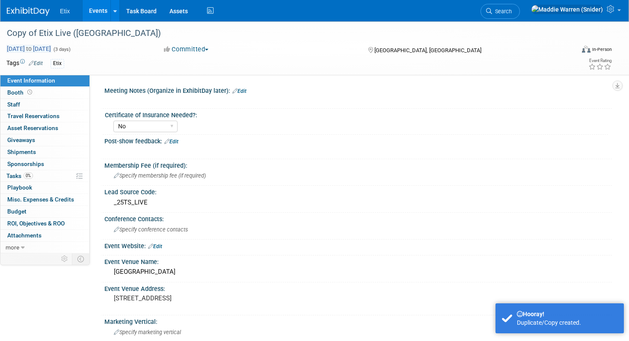
click at [51, 49] on span "[DATE] to [DATE]" at bounding box center [28, 49] width 45 height 8
select select "1"
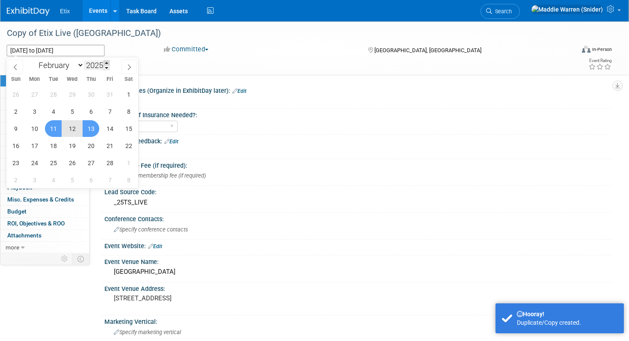
click at [107, 64] on span at bounding box center [106, 62] width 6 height 5
type input "2026"
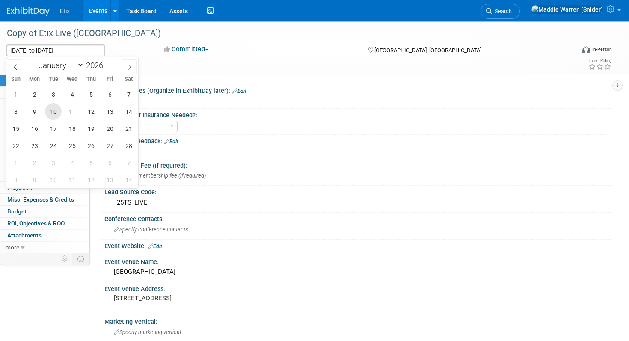
click at [50, 115] on span "10" at bounding box center [53, 111] width 17 height 17
type input "[DATE]"
click at [97, 114] on span "12" at bounding box center [91, 111] width 17 height 17
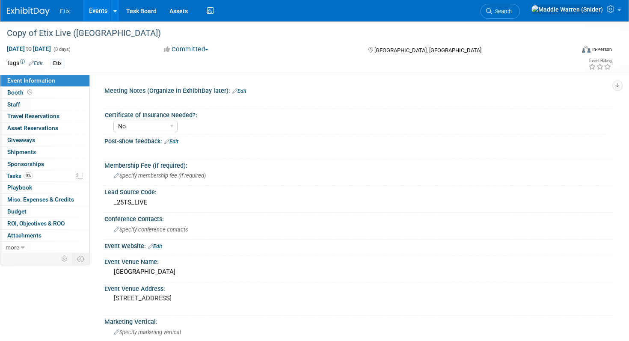
click at [35, 10] on img at bounding box center [28, 11] width 43 height 9
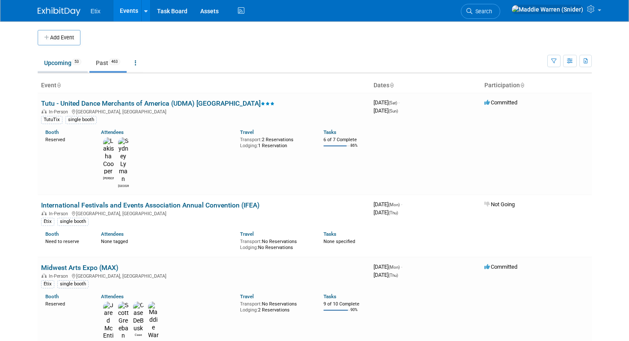
click at [61, 59] on link "Upcoming 53" at bounding box center [63, 63] width 50 height 16
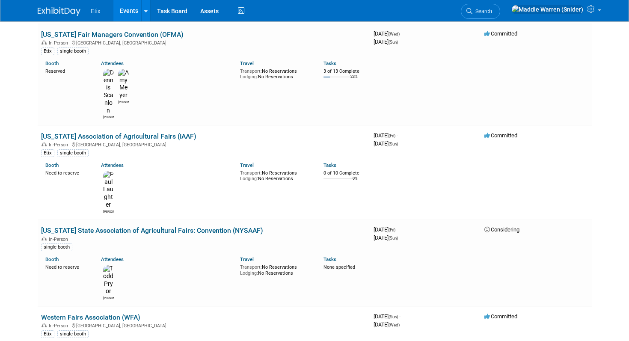
scroll to position [2834, 0]
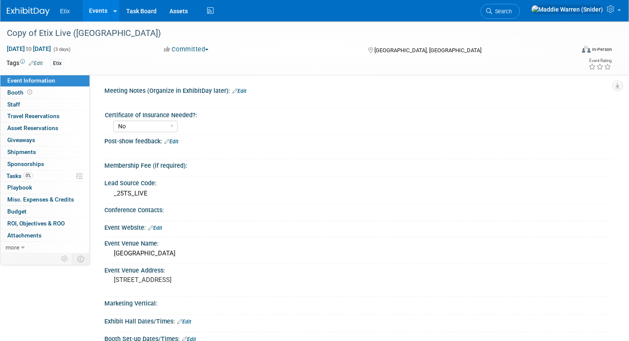
select select "No"
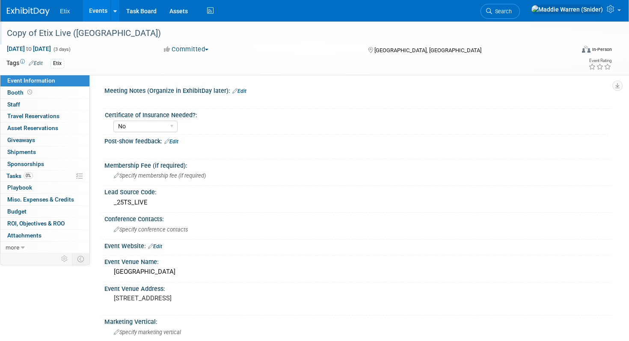
click at [46, 29] on div "Copy of Etix Live ([GEOGRAPHIC_DATA])" at bounding box center [282, 33] width 556 height 15
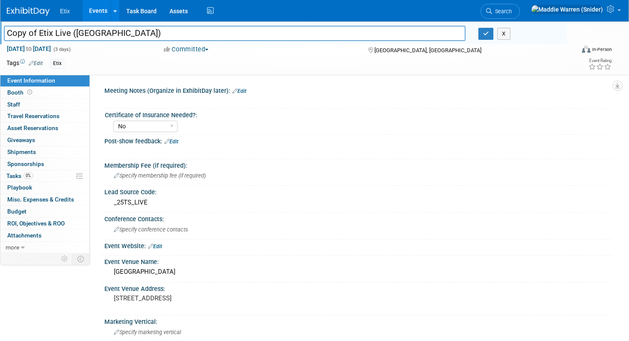
drag, startPoint x: 38, startPoint y: 35, endPoint x: 7, endPoint y: 35, distance: 30.8
click at [7, 35] on input "Copy of Etix Live ([GEOGRAPHIC_DATA])" at bounding box center [234, 33] width 461 height 15
drag, startPoint x: 87, startPoint y: 34, endPoint x: 45, endPoint y: 32, distance: 41.9
click at [45, 32] on input "Etix Live ([GEOGRAPHIC_DATA])" at bounding box center [234, 33] width 461 height 15
type input "Etix Live ([GEOGRAPHIC_DATA])"
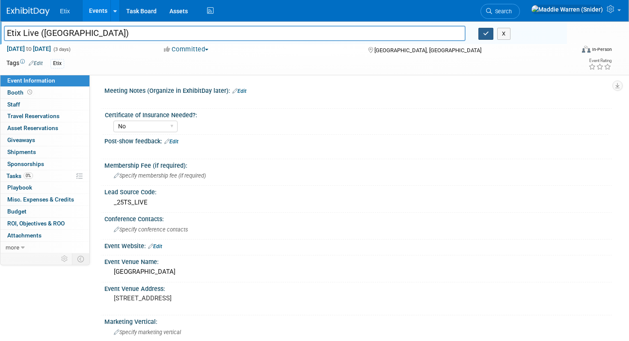
click at [490, 34] on button "button" at bounding box center [485, 34] width 15 height 12
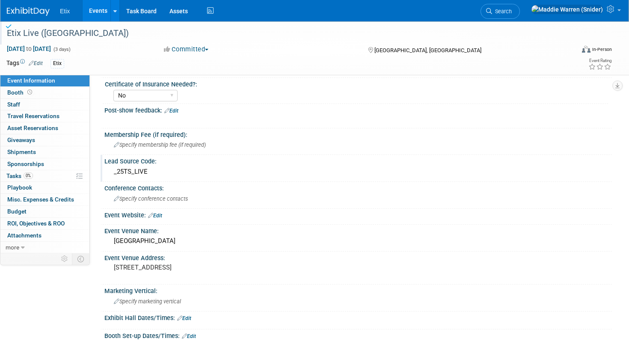
scroll to position [44, 0]
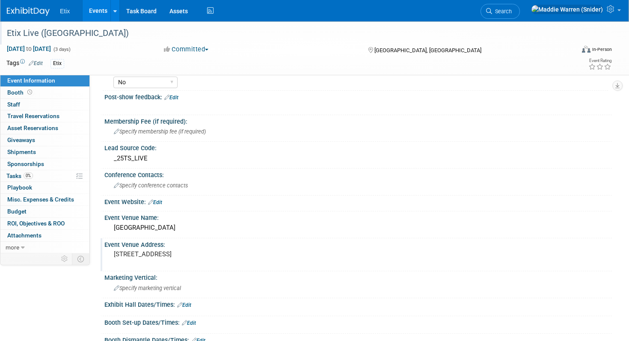
click at [159, 258] on pre "1404 Vacation Road San Diego, CA 92109" at bounding box center [210, 254] width 192 height 8
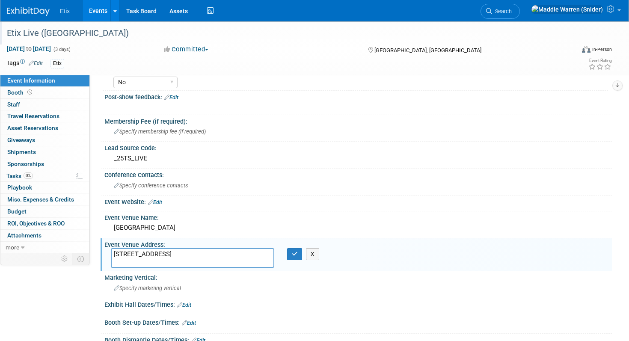
drag, startPoint x: 183, startPoint y: 260, endPoint x: 114, endPoint y: 253, distance: 70.1
click at [114, 253] on textarea "1404 Vacation Road San Diego, CA 92109" at bounding box center [192, 258] width 163 height 20
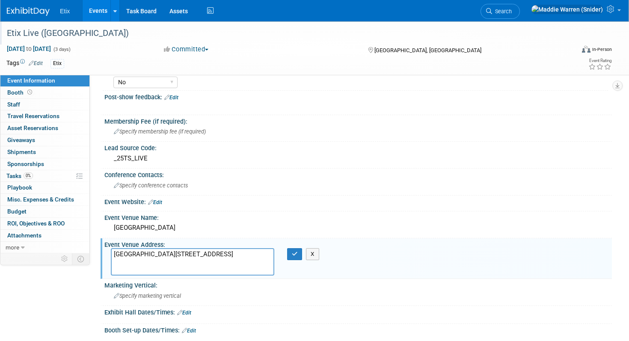
drag, startPoint x: 187, startPoint y: 254, endPoint x: 106, endPoint y: 254, distance: 81.7
click at [106, 254] on div "Kimpton Aertson Hotel 2021 Broadway Nashville, TN 37203" at bounding box center [192, 261] width 176 height 27
click at [114, 262] on textarea "2021 Broadway Nashville, TN 37203" at bounding box center [192, 261] width 163 height 27
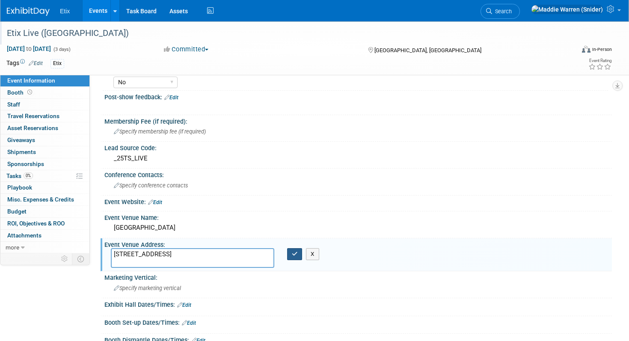
type textarea "2021 Broadway Nashville, TN 37203"
click at [292, 254] on icon "button" at bounding box center [295, 254] width 6 height 6
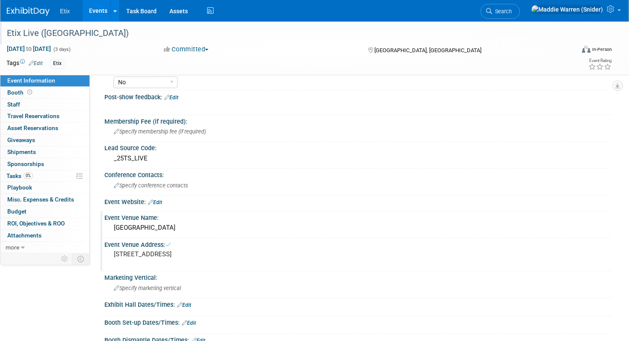
click at [198, 222] on div "Paradise Point Resort & Spa" at bounding box center [358, 227] width 494 height 13
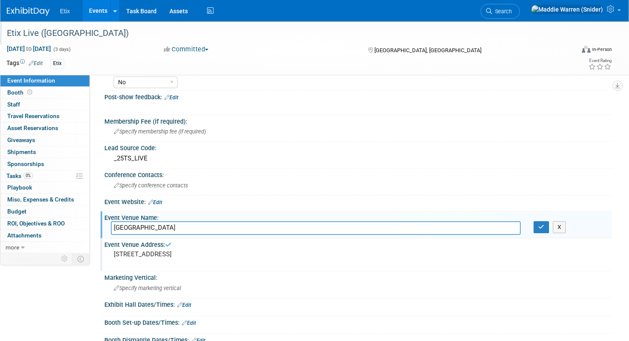
click at [198, 222] on input "Paradise Point Resort & Spa" at bounding box center [316, 227] width 410 height 13
type input "Kimpton Aertson Hotel"
click at [539, 229] on icon "button" at bounding box center [541, 227] width 6 height 6
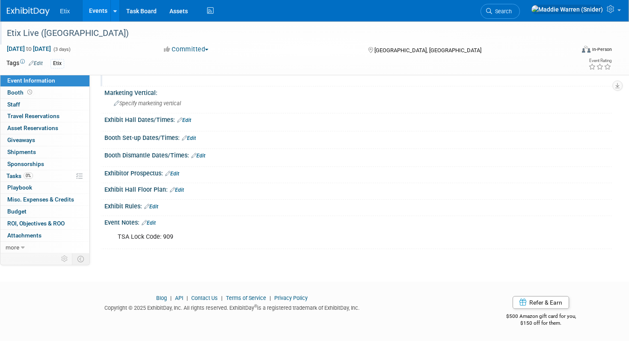
scroll to position [0, 0]
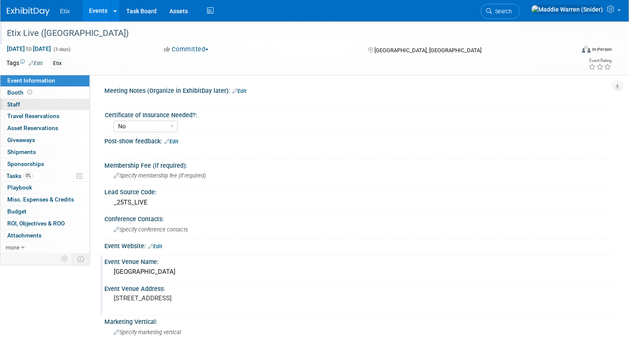
click at [41, 104] on link "0 Staff 0" at bounding box center [44, 105] width 89 height 12
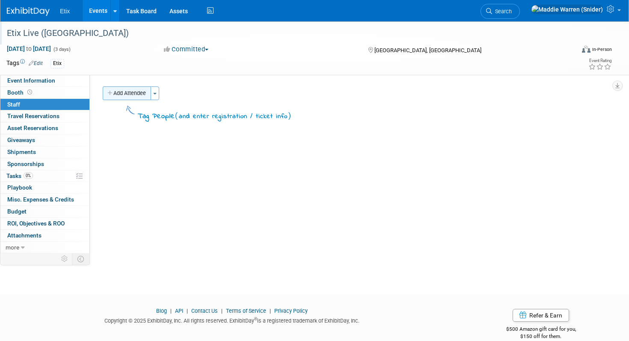
click at [133, 95] on button "Add Attendee" at bounding box center [127, 93] width 48 height 14
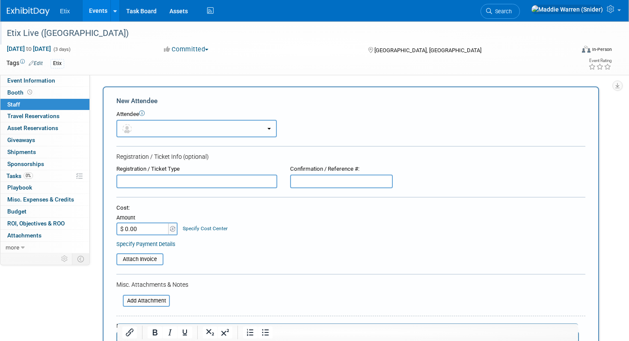
click at [152, 127] on button "button" at bounding box center [196, 129] width 160 height 18
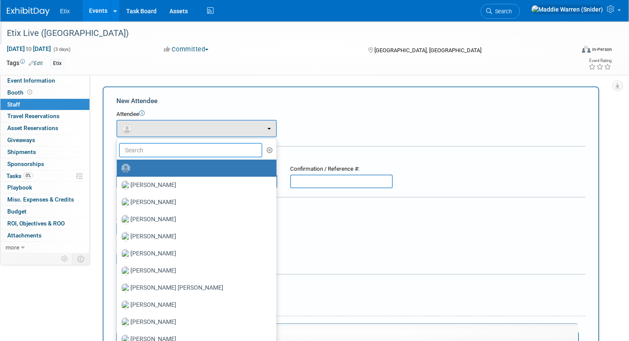
click at [148, 150] on input "text" at bounding box center [190, 150] width 143 height 15
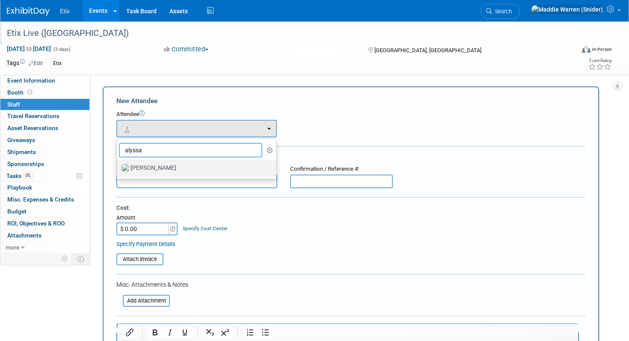
type input "alyssa"
click at [154, 169] on label "Alyssa Newell" at bounding box center [194, 168] width 147 height 14
click at [118, 169] on input "Alyssa Newell" at bounding box center [115, 167] width 6 height 6
select select "2545f2e7-c26e-48b0-8573-0c1cc68d9f97"
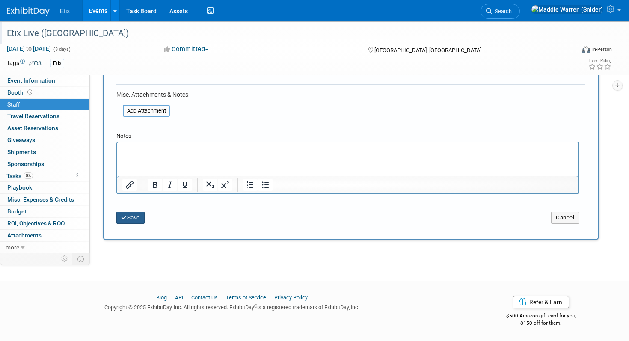
click at [130, 219] on button "Save" at bounding box center [130, 218] width 28 height 12
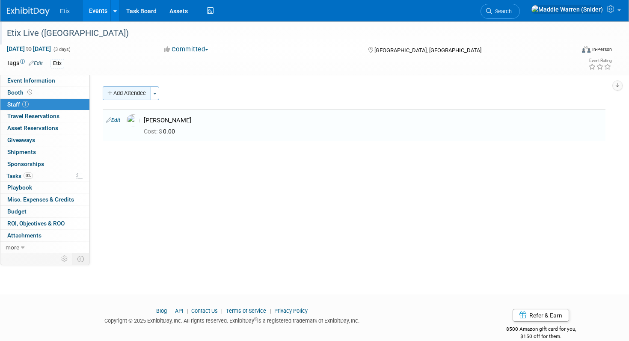
click at [124, 95] on button "Add Attendee" at bounding box center [127, 93] width 48 height 14
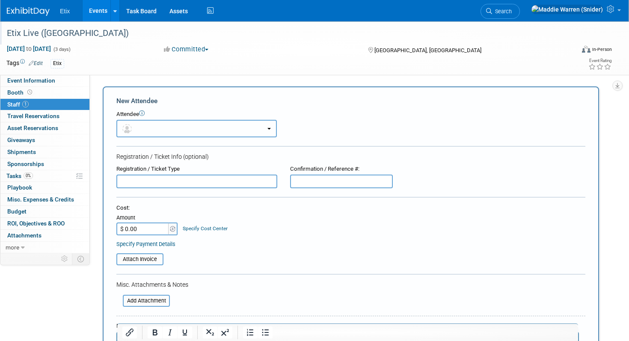
click at [161, 127] on button "button" at bounding box center [196, 129] width 160 height 18
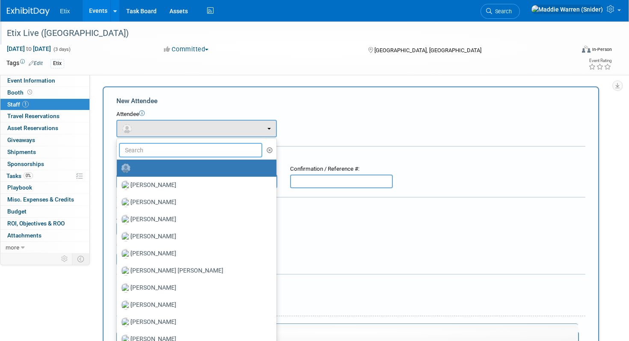
click at [156, 147] on input "text" at bounding box center [190, 150] width 143 height 15
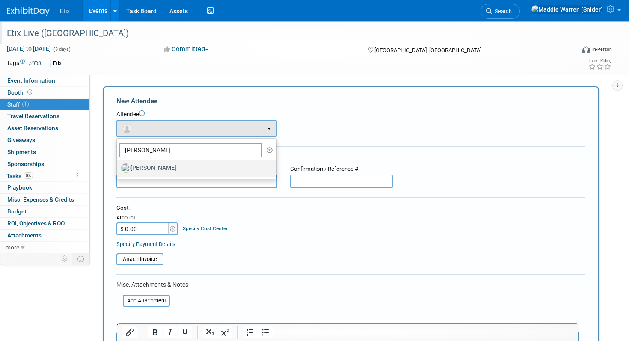
type input "leah"
click at [154, 169] on label "Leah Finch" at bounding box center [194, 168] width 147 height 14
click at [118, 169] on input "Leah Finch" at bounding box center [115, 167] width 6 height 6
select select "f190c5d9-ebe2-48f8-8823-b82271ff5cf3"
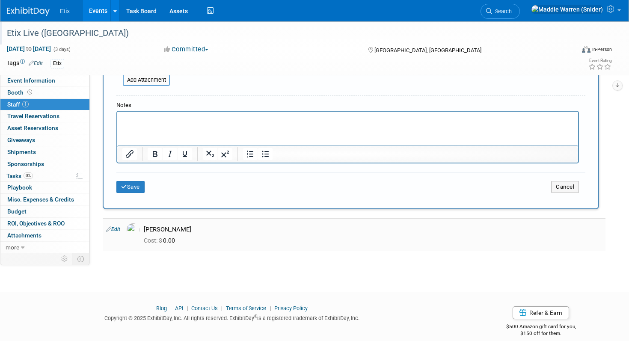
scroll to position [259, 0]
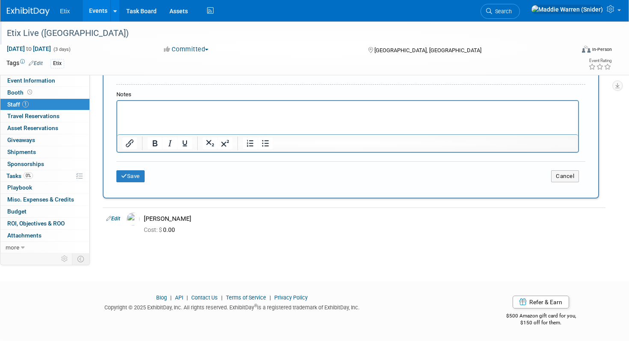
click at [134, 168] on div "Save Cancel" at bounding box center [350, 174] width 469 height 27
click at [134, 172] on button "Save" at bounding box center [130, 176] width 28 height 12
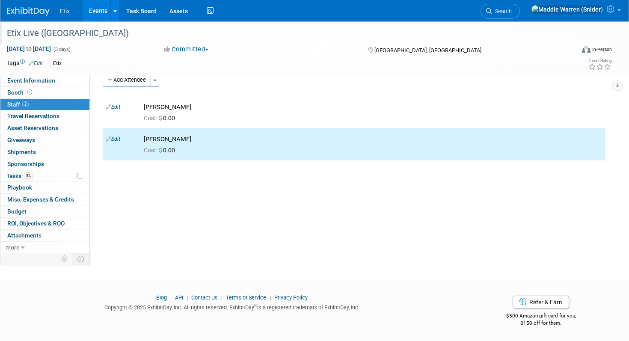
scroll to position [0, 0]
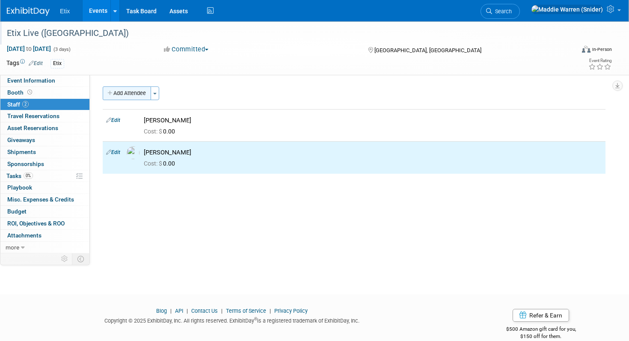
click at [138, 89] on button "Add Attendee" at bounding box center [127, 93] width 48 height 14
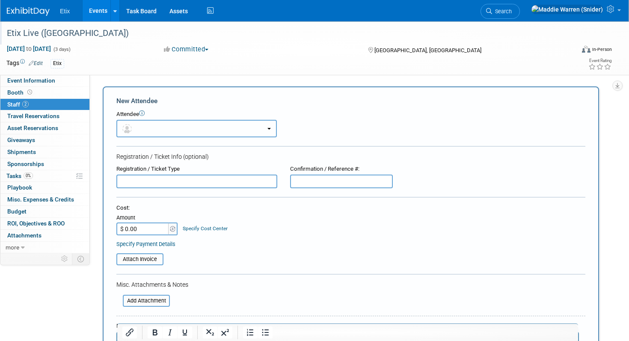
click at [144, 127] on button "button" at bounding box center [196, 129] width 160 height 18
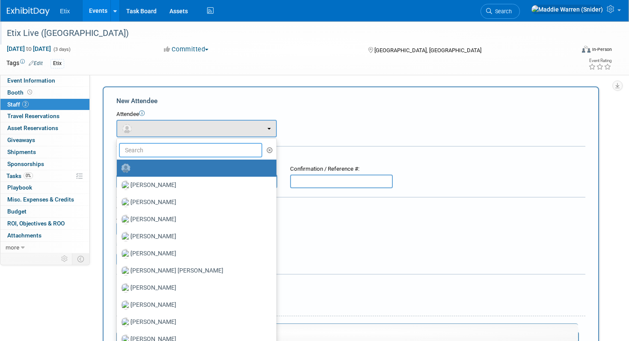
click at [142, 151] on input "text" at bounding box center [190, 150] width 143 height 15
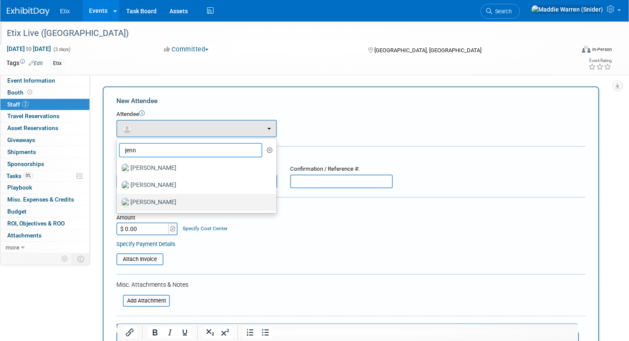
type input "jenn"
click at [154, 201] on label "Jenny Johnsen" at bounding box center [194, 202] width 147 height 14
click at [118, 201] on input "Jenny Johnsen" at bounding box center [115, 201] width 6 height 6
select select "0a9f8bb4-a003-4fa1-95d5-d561c92c253f"
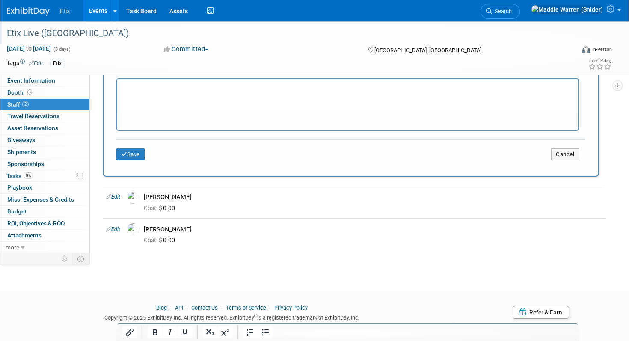
scroll to position [291, 0]
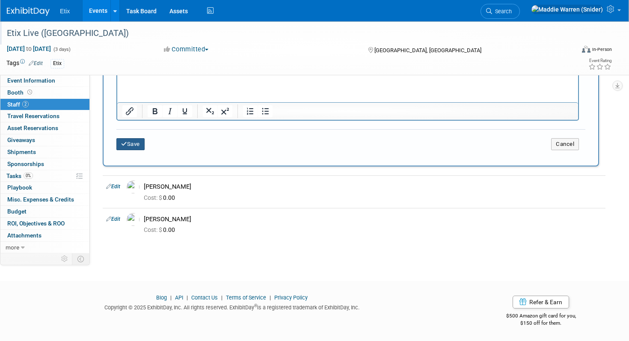
click at [131, 144] on button "Save" at bounding box center [130, 144] width 28 height 12
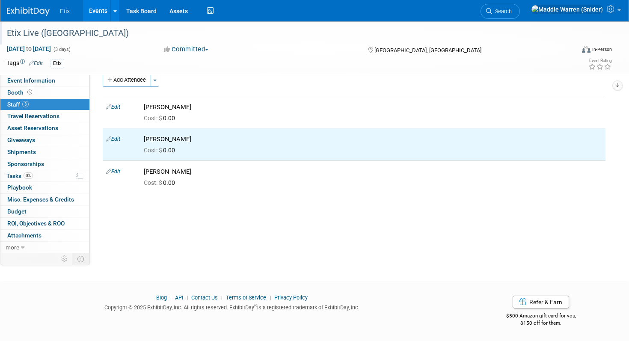
scroll to position [0, 0]
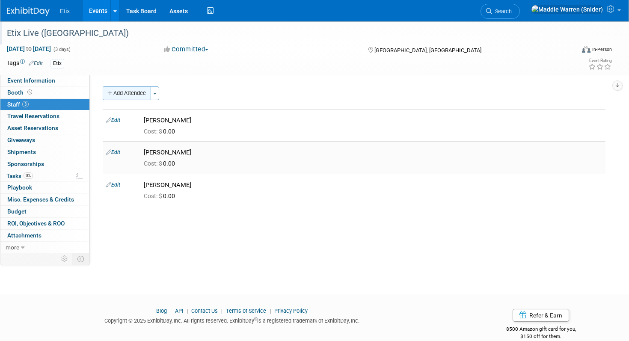
click at [134, 89] on button "Add Attendee" at bounding box center [127, 93] width 48 height 14
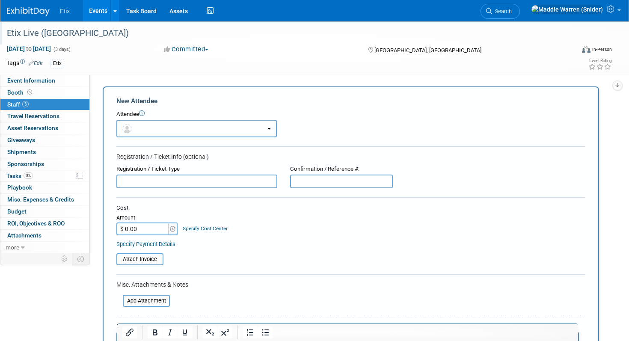
click at [176, 133] on button "button" at bounding box center [196, 129] width 160 height 18
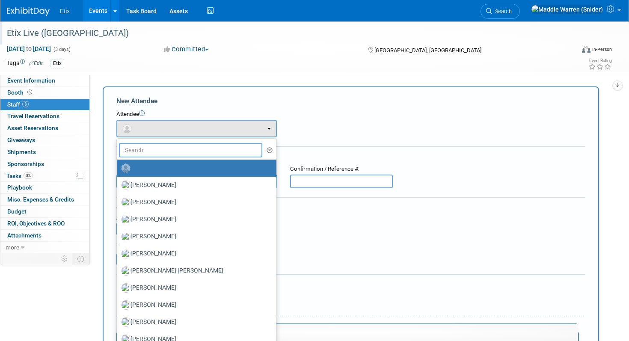
click at [171, 150] on input "text" at bounding box center [190, 150] width 143 height 15
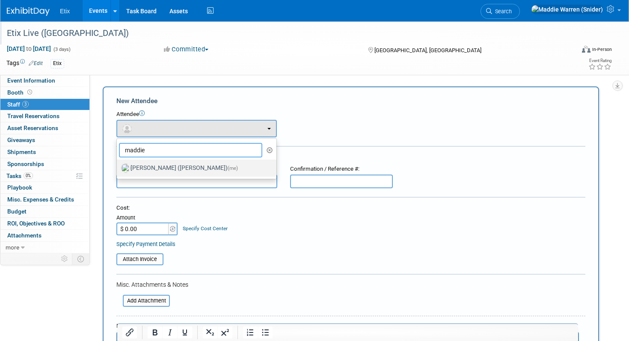
type input "maddie"
click at [166, 173] on label "Maddie Warren (Snider) (me)" at bounding box center [194, 168] width 147 height 14
click at [118, 170] on input "Maddie Warren (Snider) (me)" at bounding box center [115, 167] width 6 height 6
select select "23df5899-451f-4cf7-9601-3c718526ee92"
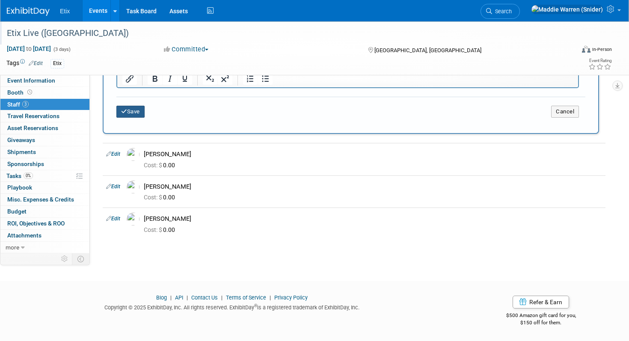
click at [135, 111] on button "Save" at bounding box center [130, 112] width 28 height 12
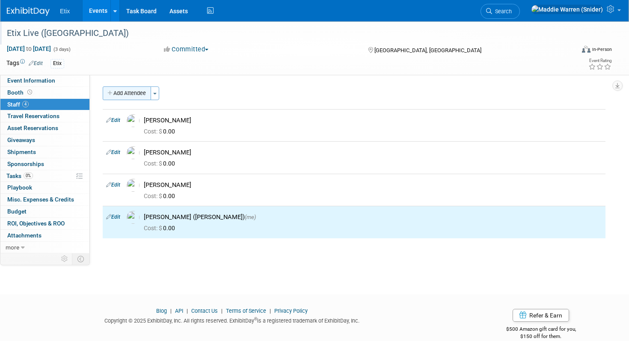
click at [134, 91] on button "Add Attendee" at bounding box center [127, 93] width 48 height 14
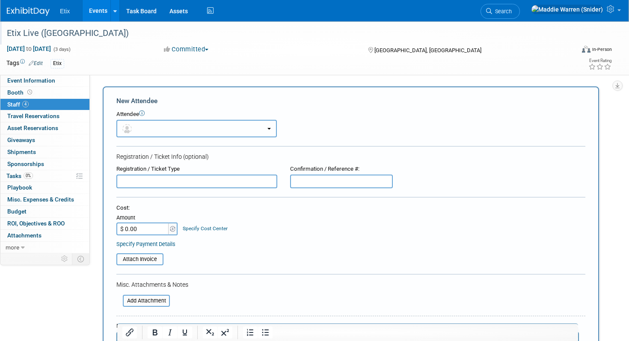
click at [157, 126] on button "button" at bounding box center [196, 129] width 160 height 18
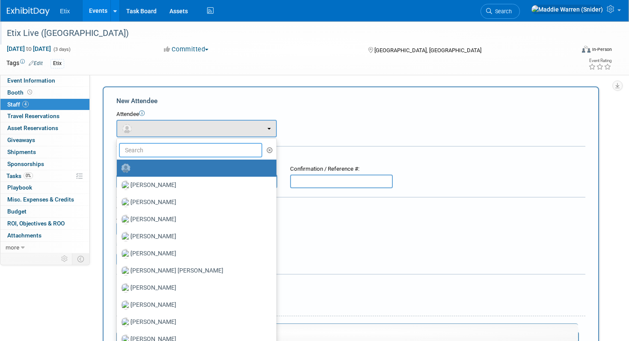
click at [156, 146] on input "text" at bounding box center [190, 150] width 143 height 15
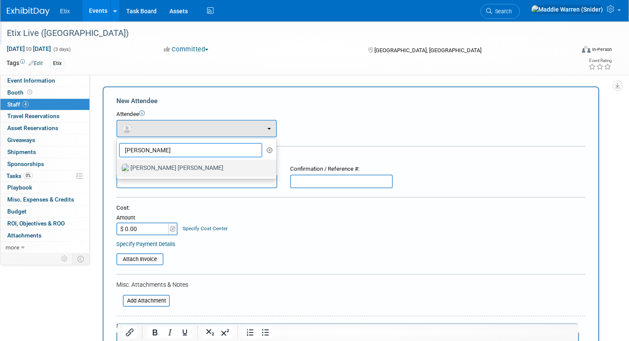
type input "ann"
click at [152, 171] on label "Ann Carmen Thomas" at bounding box center [194, 168] width 147 height 14
click at [118, 170] on input "Ann Carmen Thomas" at bounding box center [115, 167] width 6 height 6
select select "dfe9f437-1d76-4d68-a2b8-cb414d48b2f5"
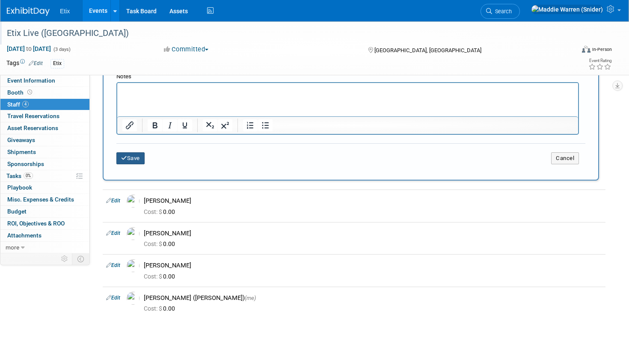
click at [133, 157] on button "Save" at bounding box center [130, 158] width 28 height 12
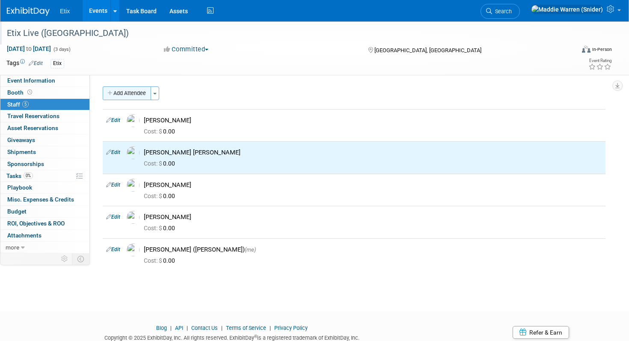
click at [133, 89] on button "Add Attendee" at bounding box center [127, 93] width 48 height 14
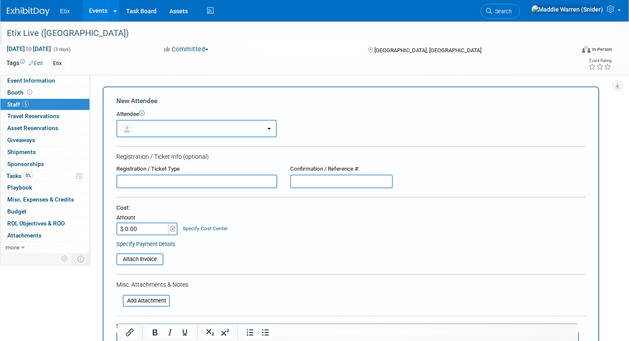
click at [160, 124] on button "button" at bounding box center [196, 129] width 160 height 18
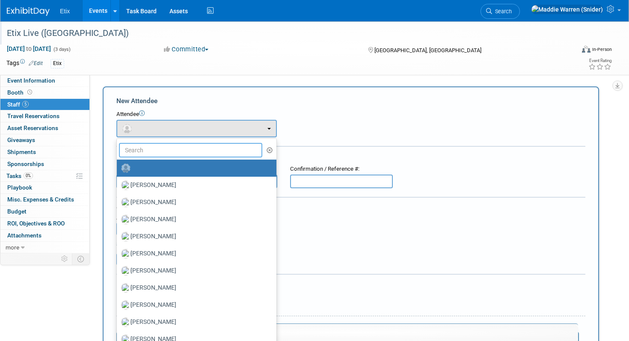
click at [159, 148] on input "text" at bounding box center [190, 150] width 143 height 15
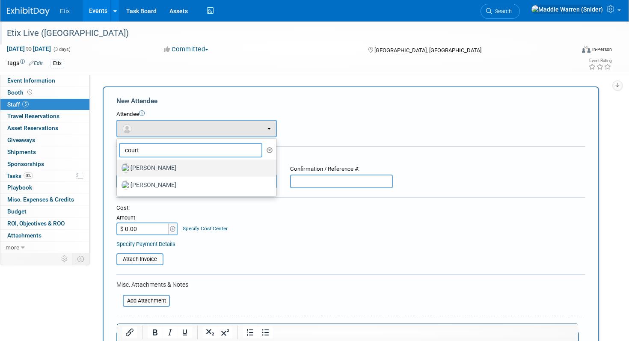
type input "court"
click at [151, 169] on label "Courtney Barwick" at bounding box center [194, 168] width 147 height 14
click at [118, 169] on input "Courtney Barwick" at bounding box center [115, 167] width 6 height 6
select select "aa538edb-80e1-41bb-b2fd-6986a54aaf3a"
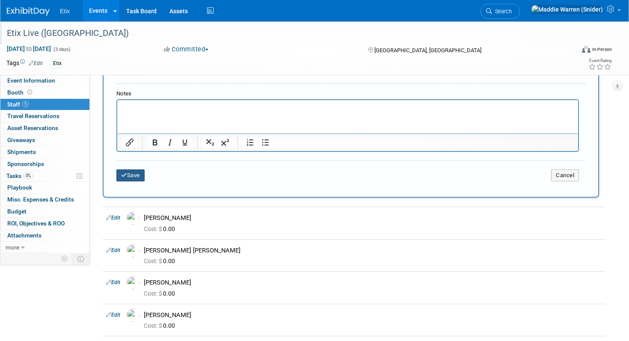
click at [140, 180] on button "Save" at bounding box center [130, 175] width 28 height 12
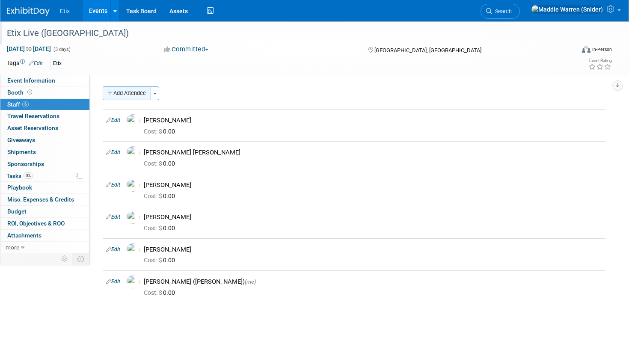
click at [128, 93] on button "Add Attendee" at bounding box center [127, 93] width 48 height 14
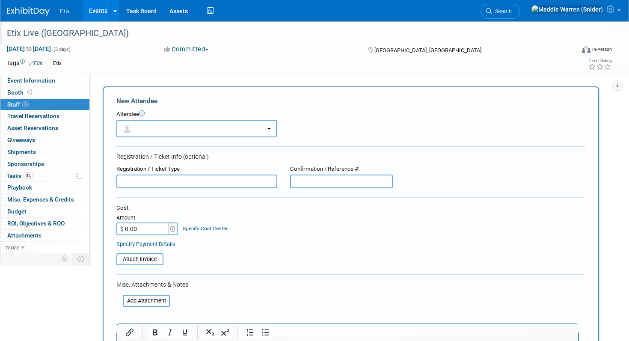
click at [134, 124] on button "button" at bounding box center [196, 129] width 160 height 18
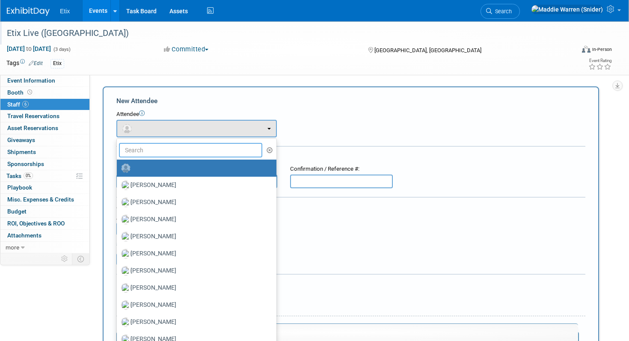
click at [140, 149] on input "text" at bounding box center [190, 150] width 143 height 15
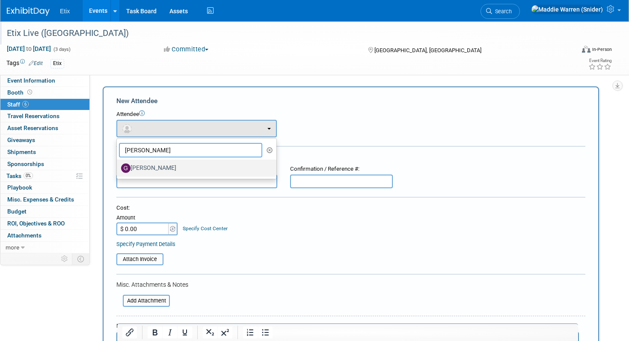
type input "genny"
click at [139, 171] on label "Genny Wooten" at bounding box center [194, 168] width 147 height 14
click at [118, 170] on input "Genny Wooten" at bounding box center [115, 167] width 6 height 6
select select "a1722007-724b-4ce9-83ec-91ec8dc5d206"
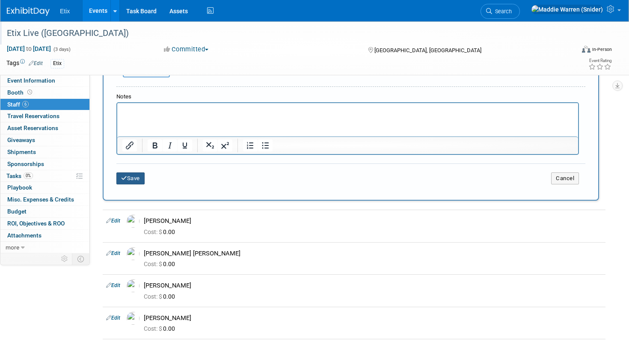
click at [138, 179] on button "Save" at bounding box center [130, 178] width 28 height 12
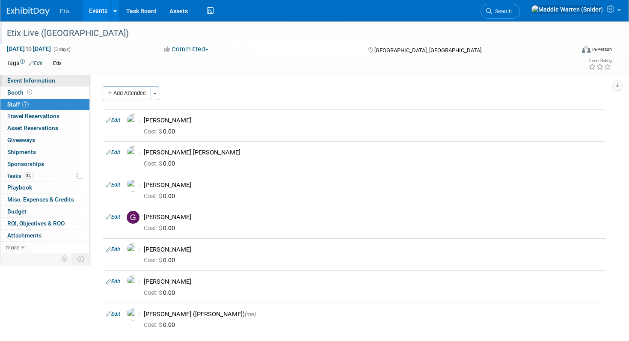
click at [50, 79] on span "Event Information" at bounding box center [31, 80] width 48 height 7
select select "No"
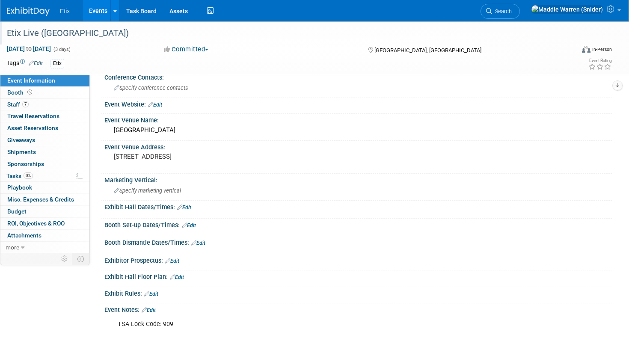
scroll to position [154, 0]
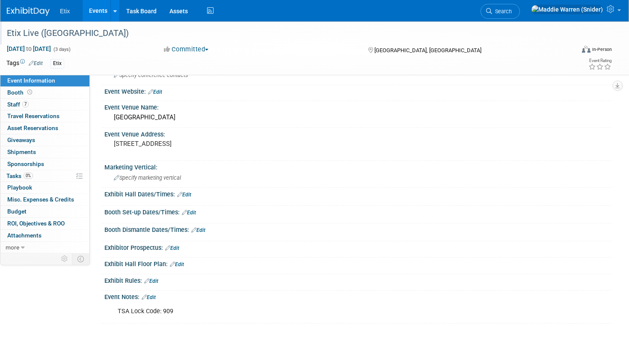
click at [34, 110] on div "7 Staff 7 Staff" at bounding box center [44, 105] width 89 height 12
click at [34, 109] on link "7 Staff 7" at bounding box center [44, 105] width 89 height 12
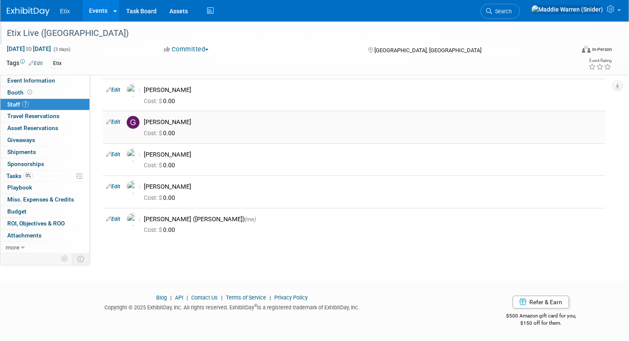
scroll to position [0, 0]
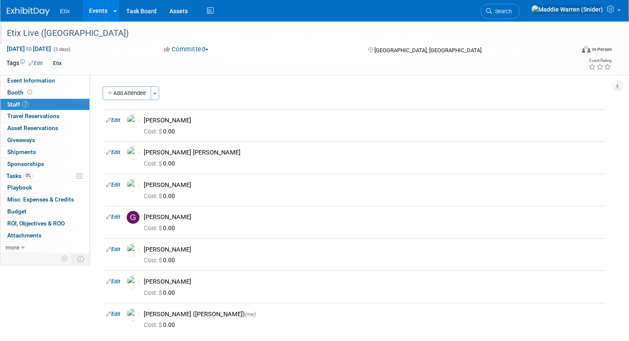
click at [39, 13] on img at bounding box center [28, 11] width 43 height 9
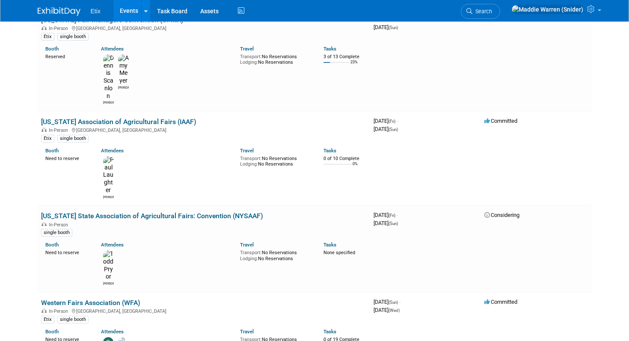
scroll to position [2849, 0]
